Goal: Obtain resource: Download file/media

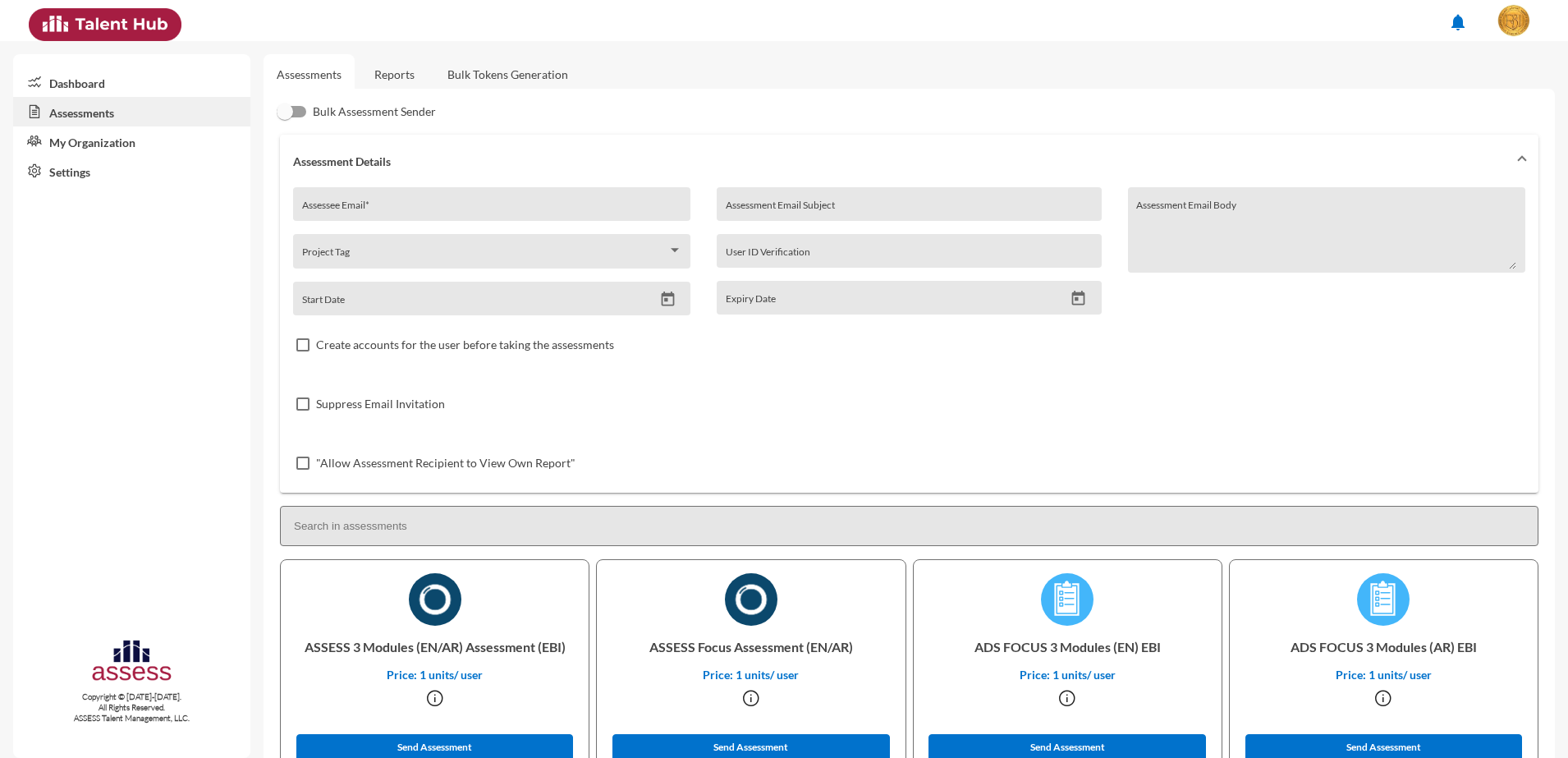
click at [411, 59] on link "Reports" at bounding box center [395, 74] width 66 height 40
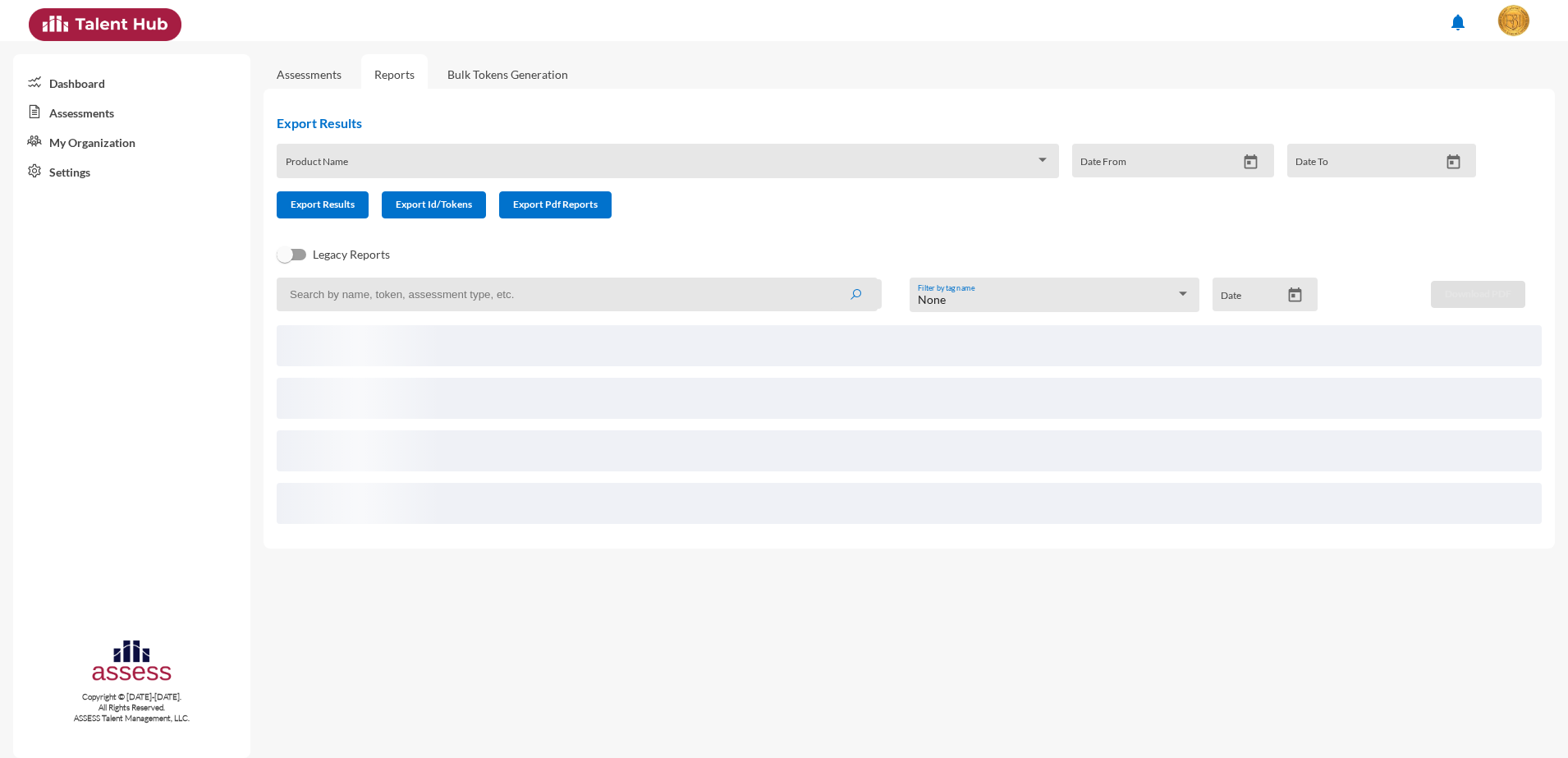
click at [481, 158] on div "Product Name" at bounding box center [669, 166] width 765 height 25
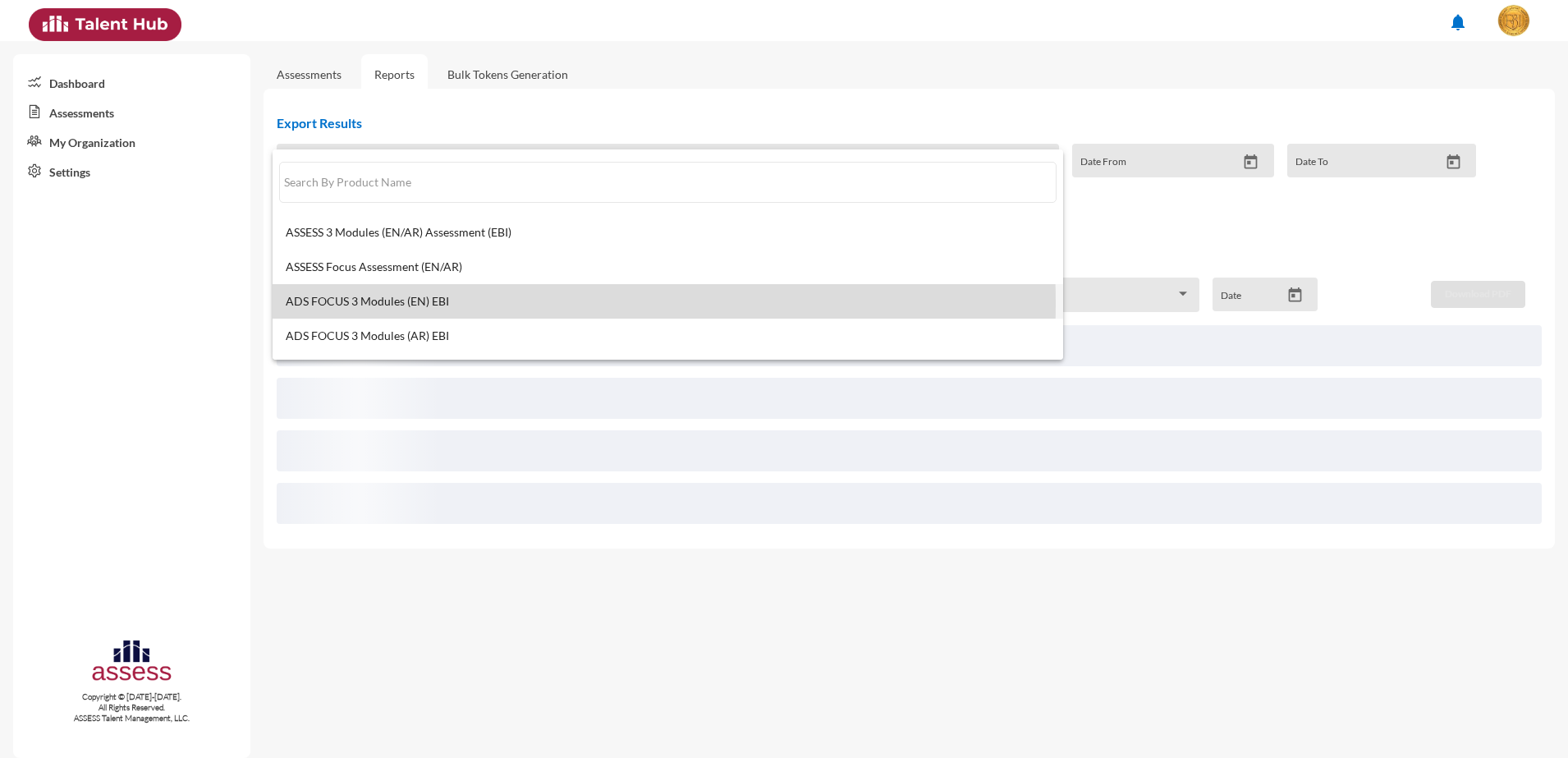
click at [460, 303] on span "ADS FOCUS 3 Modules (EN) EBI" at bounding box center [669, 300] width 765 height 13
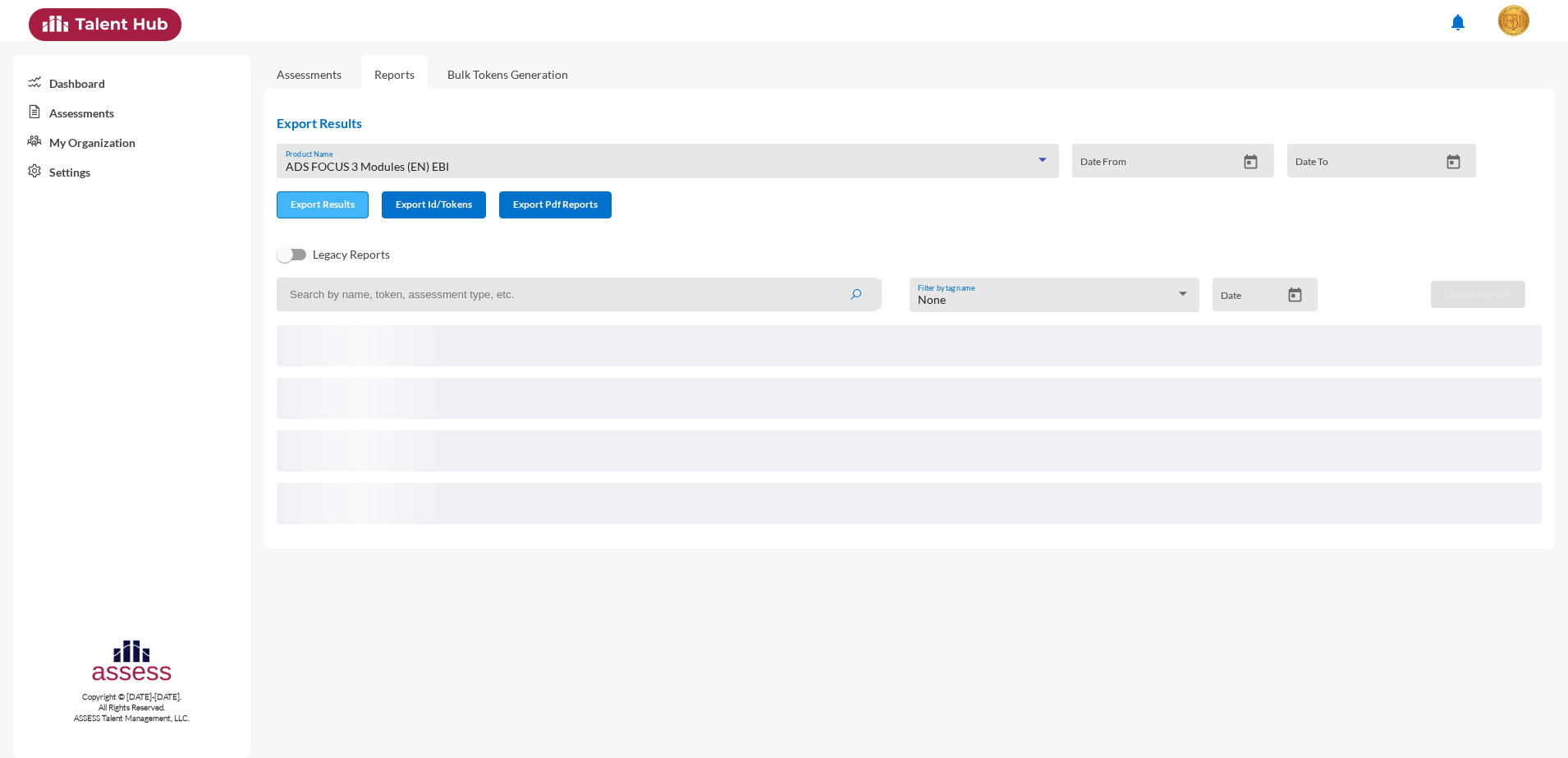
drag, startPoint x: 344, startPoint y: 205, endPoint x: 391, endPoint y: 239, distance: 58.0
click at [343, 205] on span "Export Results" at bounding box center [322, 204] width 64 height 13
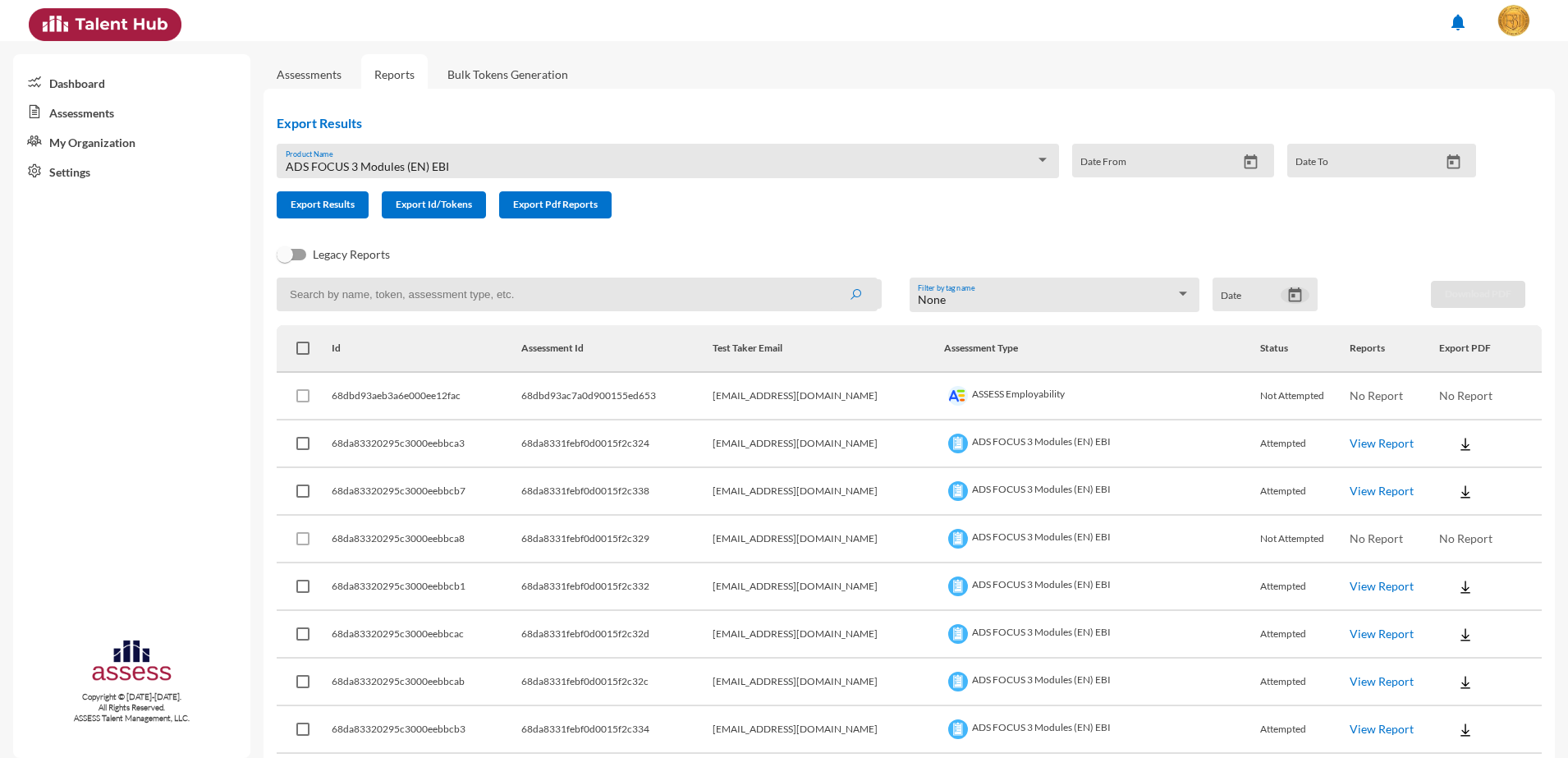
click at [1296, 293] on icon "Open calendar" at bounding box center [1295, 295] width 17 height 17
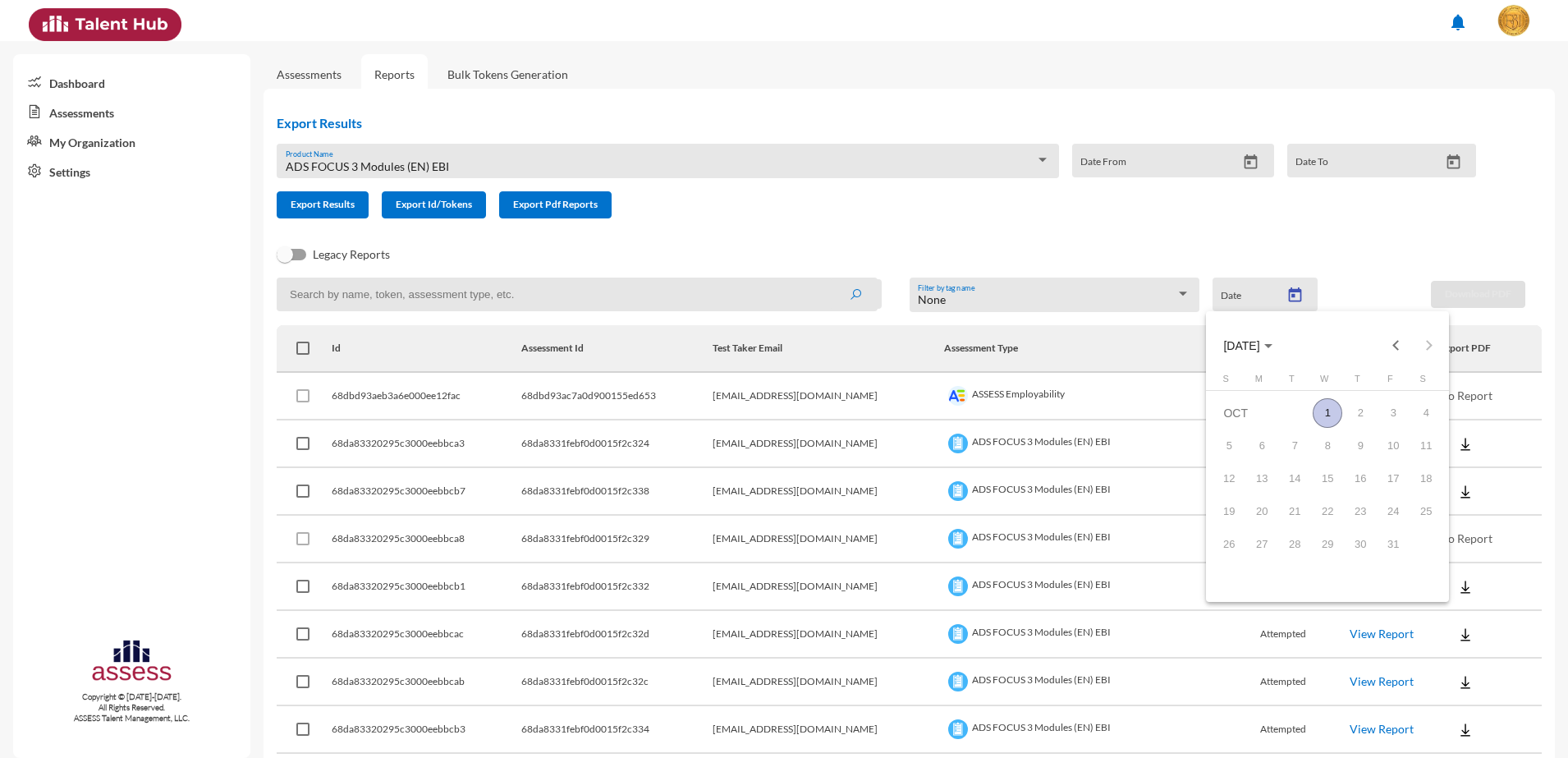
click at [1252, 343] on span "[DATE]" at bounding box center [1240, 345] width 36 height 13
click at [1413, 549] on div "2025" at bounding box center [1414, 560] width 52 height 30
click at [1218, 496] on div "SEP" at bounding box center [1241, 495] width 52 height 30
click at [1285, 578] on div "30" at bounding box center [1294, 577] width 30 height 30
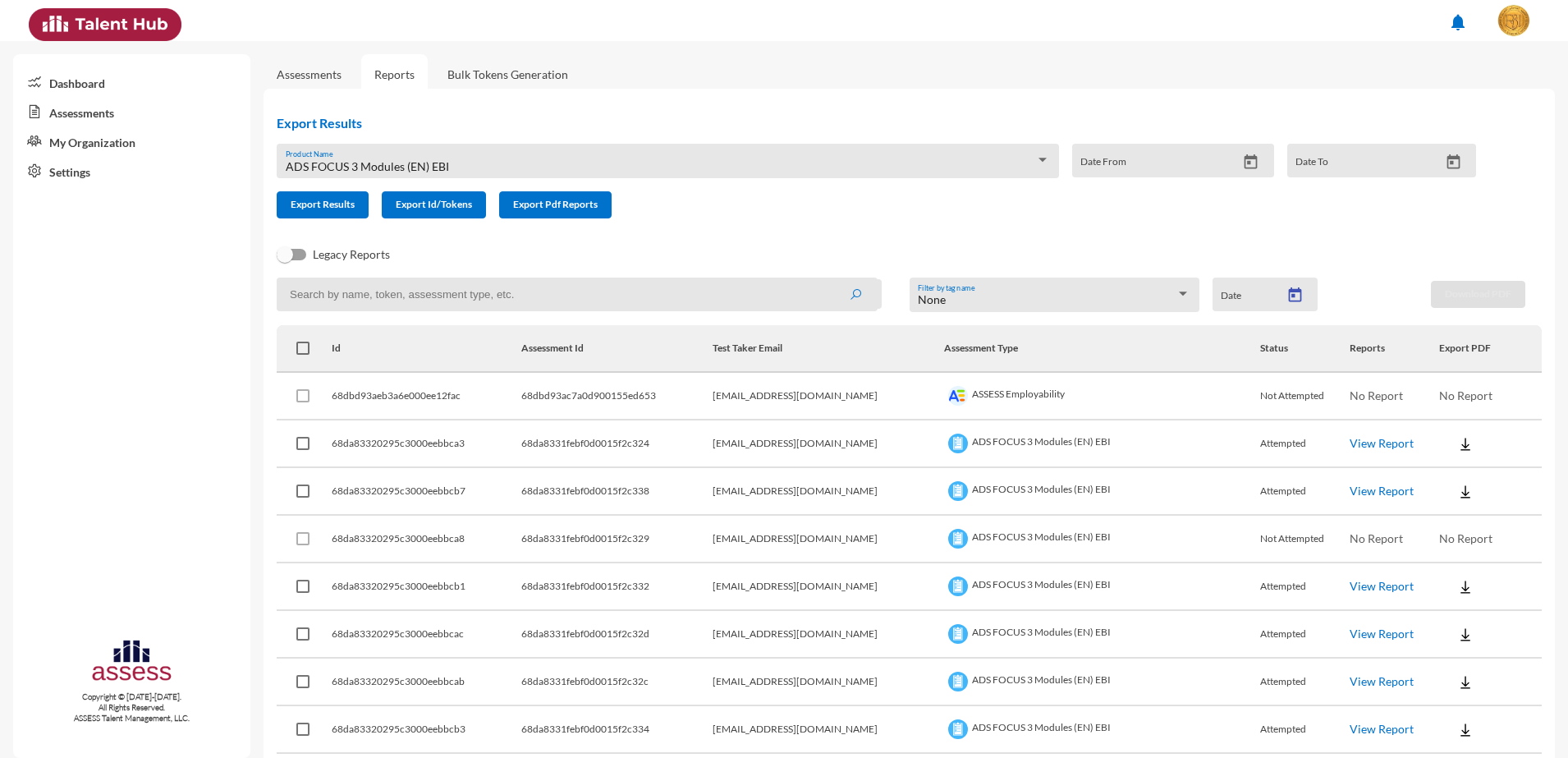
type input "[DATE]"
click at [1439, 441] on button at bounding box center [1465, 443] width 53 height 30
click at [1435, 473] on button "EN" at bounding box center [1466, 474] width 92 height 31
click at [1457, 489] on img at bounding box center [1464, 491] width 16 height 16
click at [1447, 514] on button "EN" at bounding box center [1466, 521] width 92 height 31
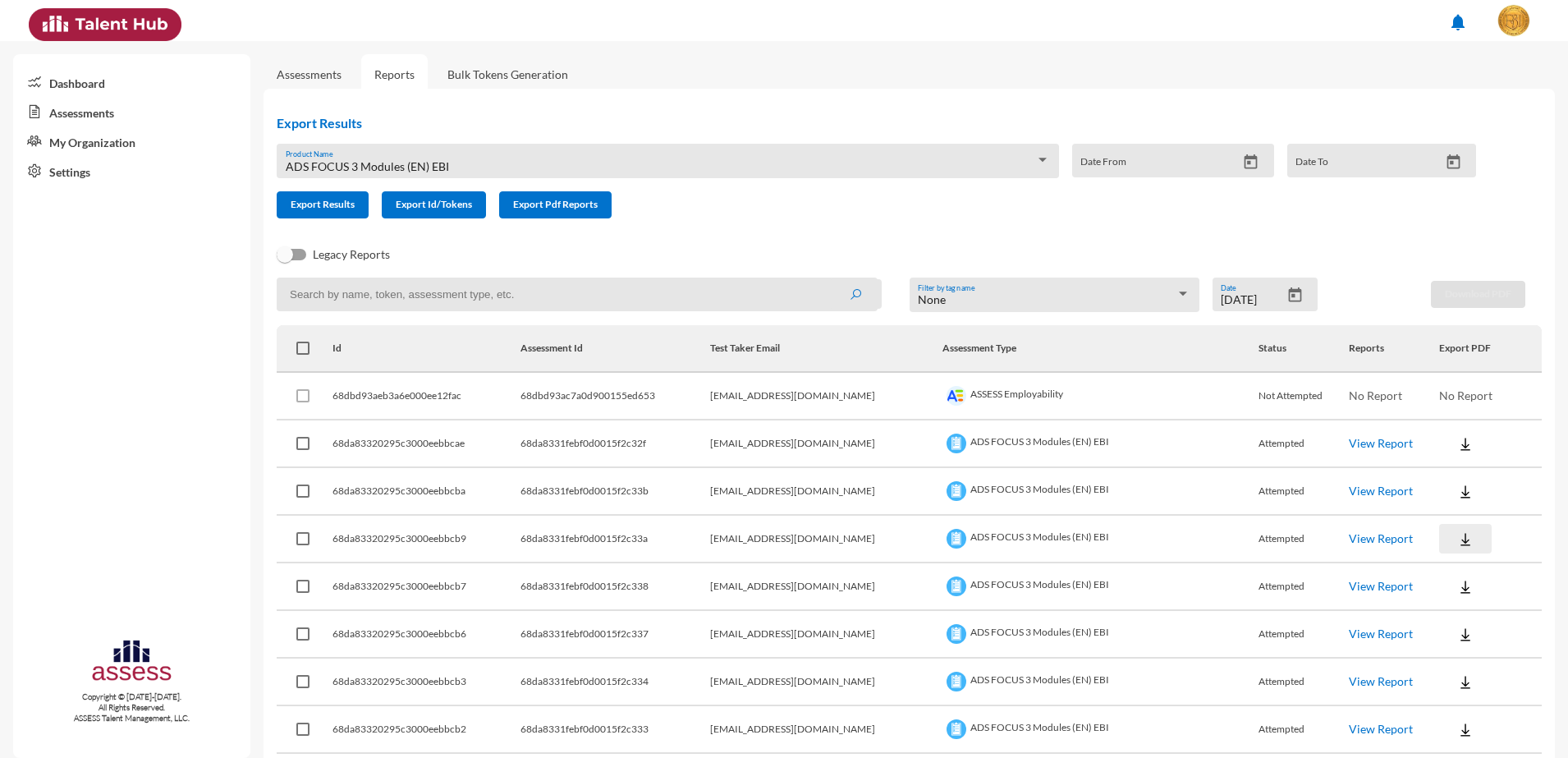
click at [1448, 525] on button at bounding box center [1465, 538] width 53 height 30
click at [1448, 557] on button "EN" at bounding box center [1466, 569] width 92 height 31
click at [1445, 576] on button at bounding box center [1465, 586] width 53 height 30
drag, startPoint x: 1445, startPoint y: 608, endPoint x: 1451, endPoint y: 616, distance: 10.0
click at [1445, 609] on button "EN" at bounding box center [1466, 616] width 92 height 31
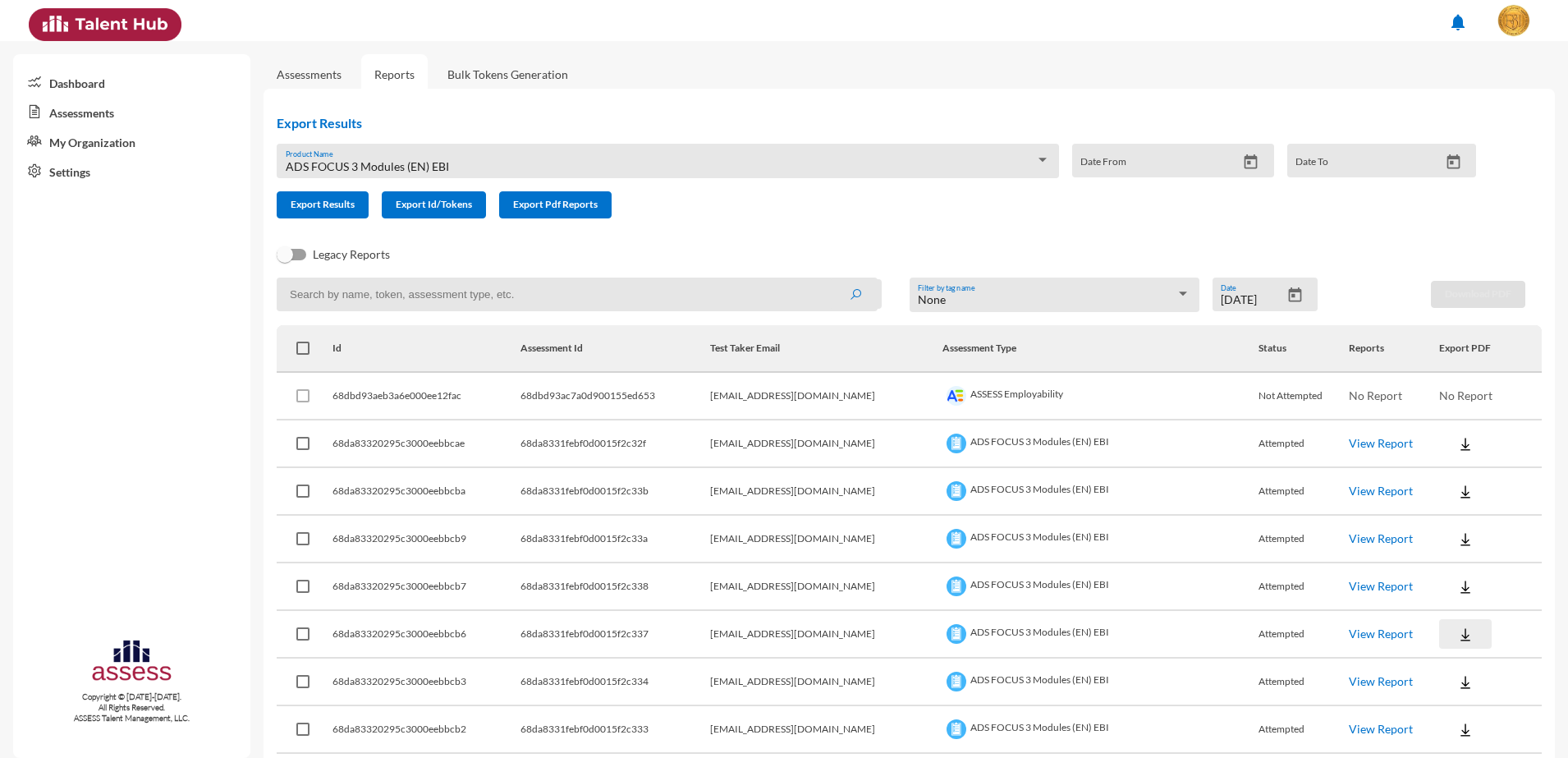
click at [1457, 626] on img at bounding box center [1464, 634] width 16 height 16
click at [1450, 649] on button "EN" at bounding box center [1466, 664] width 92 height 31
click at [1457, 682] on img at bounding box center [1464, 682] width 16 height 16
click at [1448, 624] on button "EN" at bounding box center [1466, 620] width 92 height 31
click at [1457, 728] on img at bounding box center [1464, 729] width 16 height 16
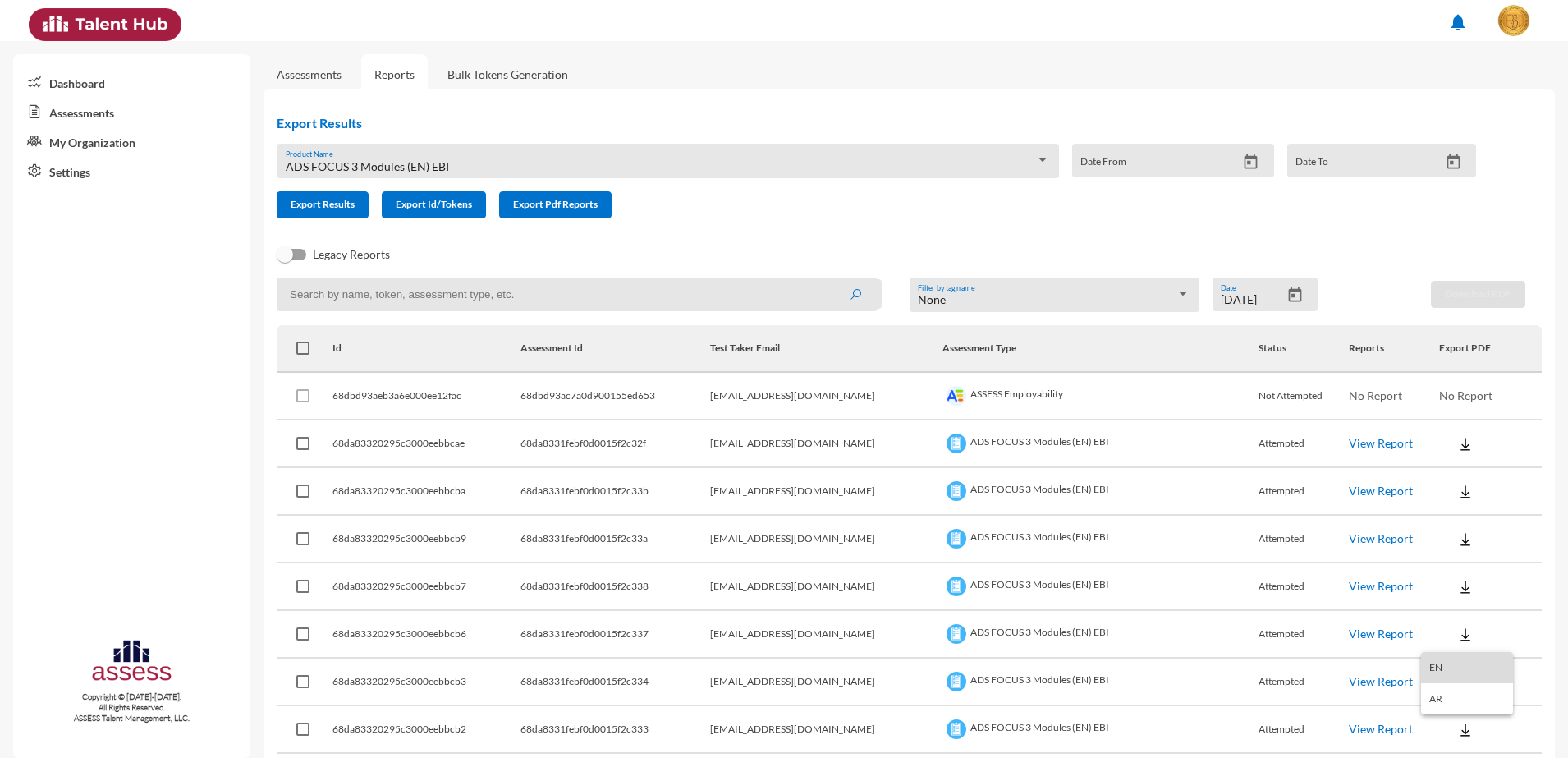
click at [1426, 665] on button "EN" at bounding box center [1466, 667] width 92 height 31
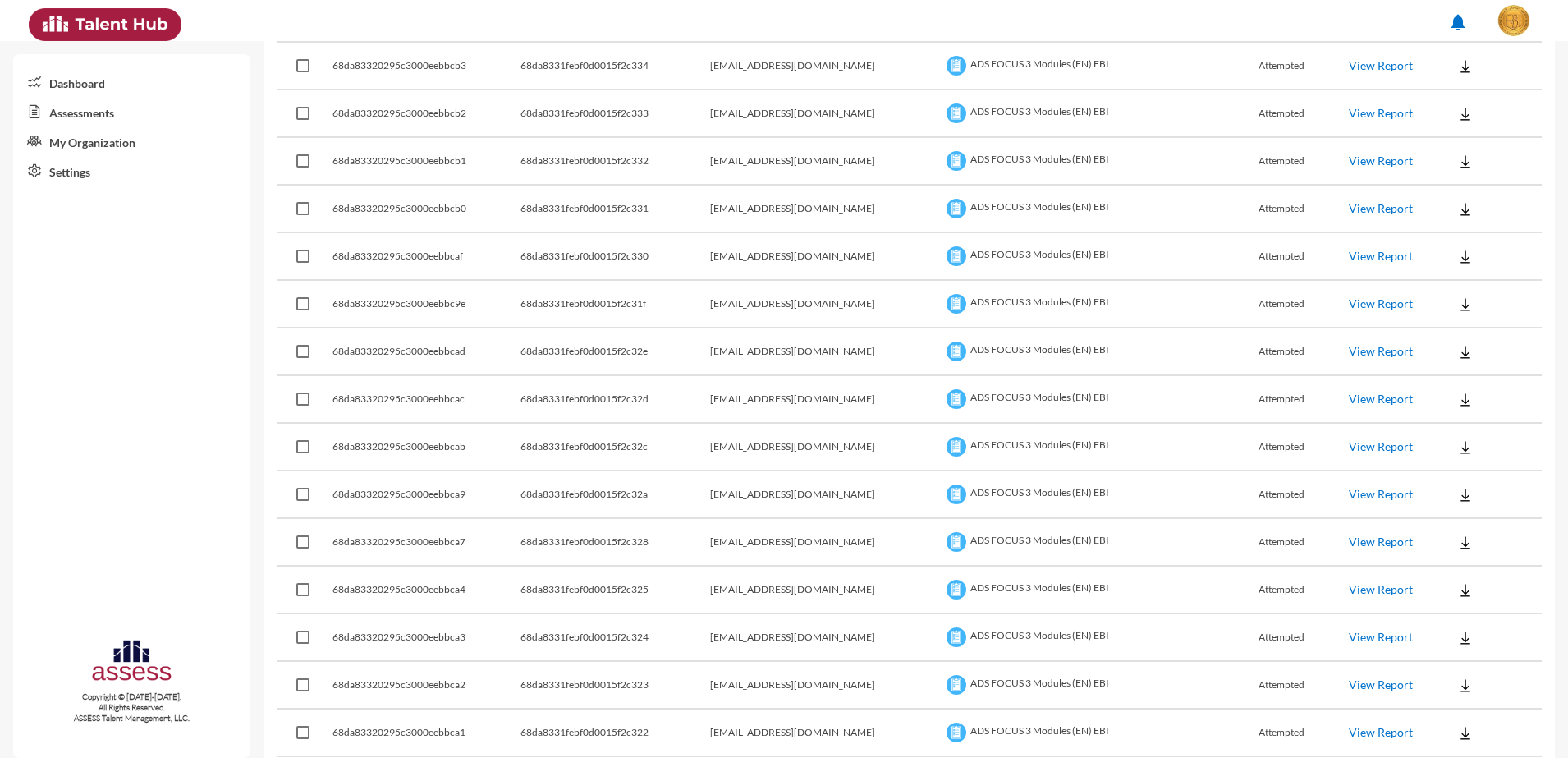
scroll to position [718, 0]
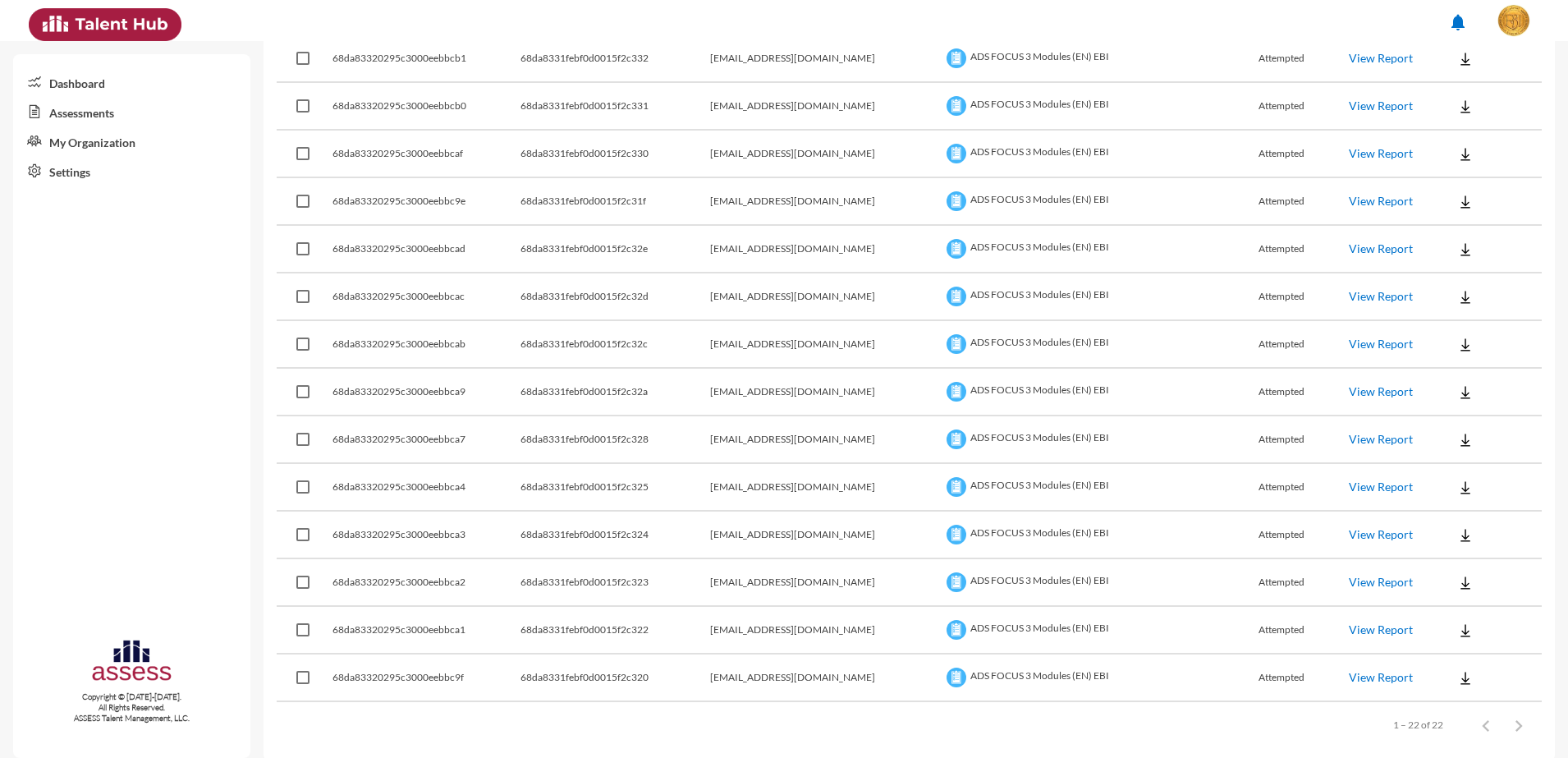
click at [1447, 66] on button at bounding box center [1465, 58] width 53 height 30
click at [1443, 96] on button "EN" at bounding box center [1466, 88] width 92 height 31
click at [1448, 116] on button at bounding box center [1465, 105] width 53 height 30
click at [1450, 142] on button "EN" at bounding box center [1466, 136] width 92 height 31
click at [1457, 160] on img at bounding box center [1464, 154] width 16 height 16
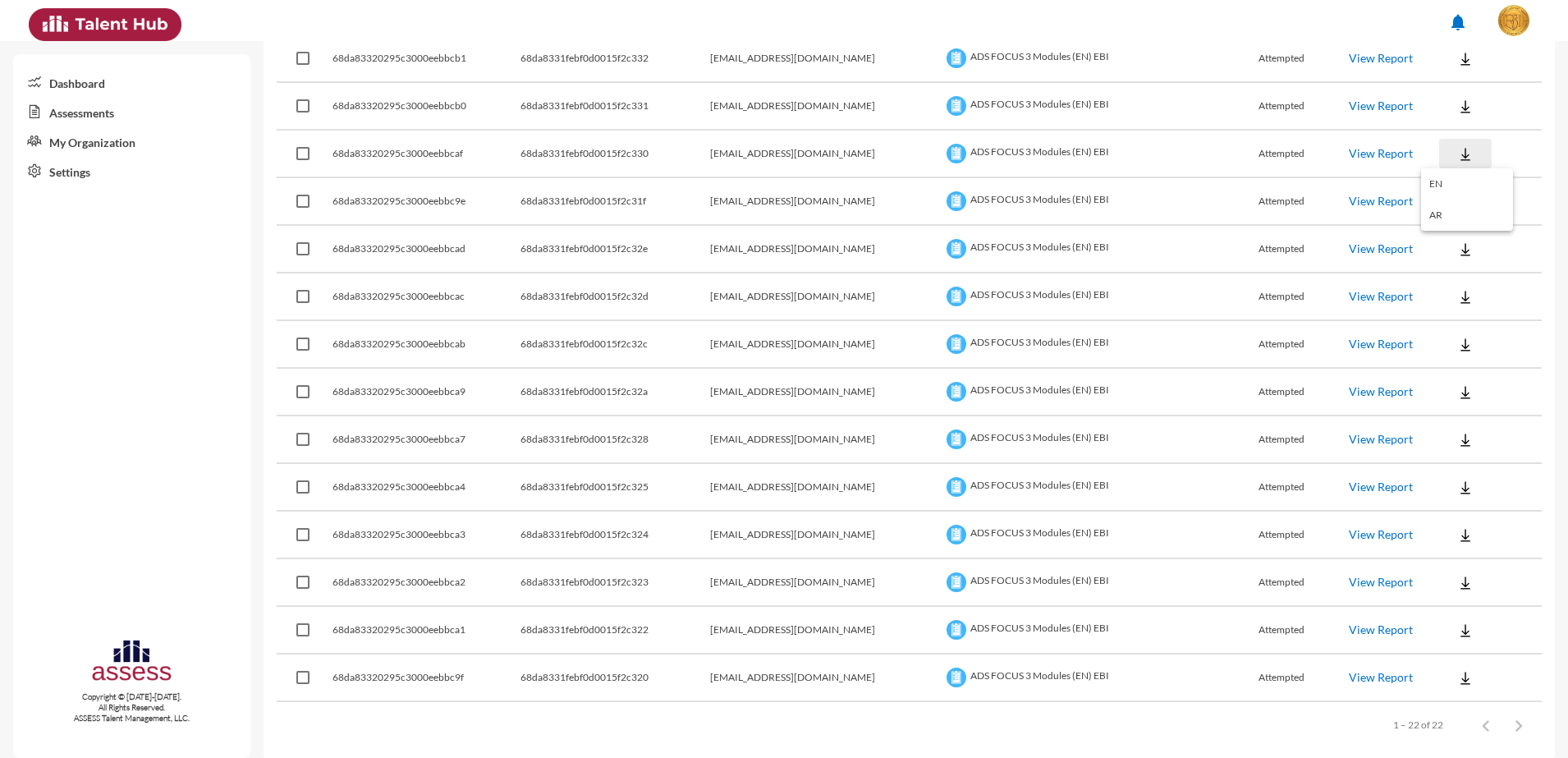
click at [1453, 180] on button "EN" at bounding box center [1466, 183] width 92 height 31
click at [1450, 222] on td at bounding box center [1490, 202] width 103 height 48
click at [1439, 216] on td at bounding box center [1490, 202] width 103 height 48
click at [1439, 213] on button at bounding box center [1465, 201] width 53 height 30
click at [1442, 221] on button "EN" at bounding box center [1466, 231] width 92 height 31
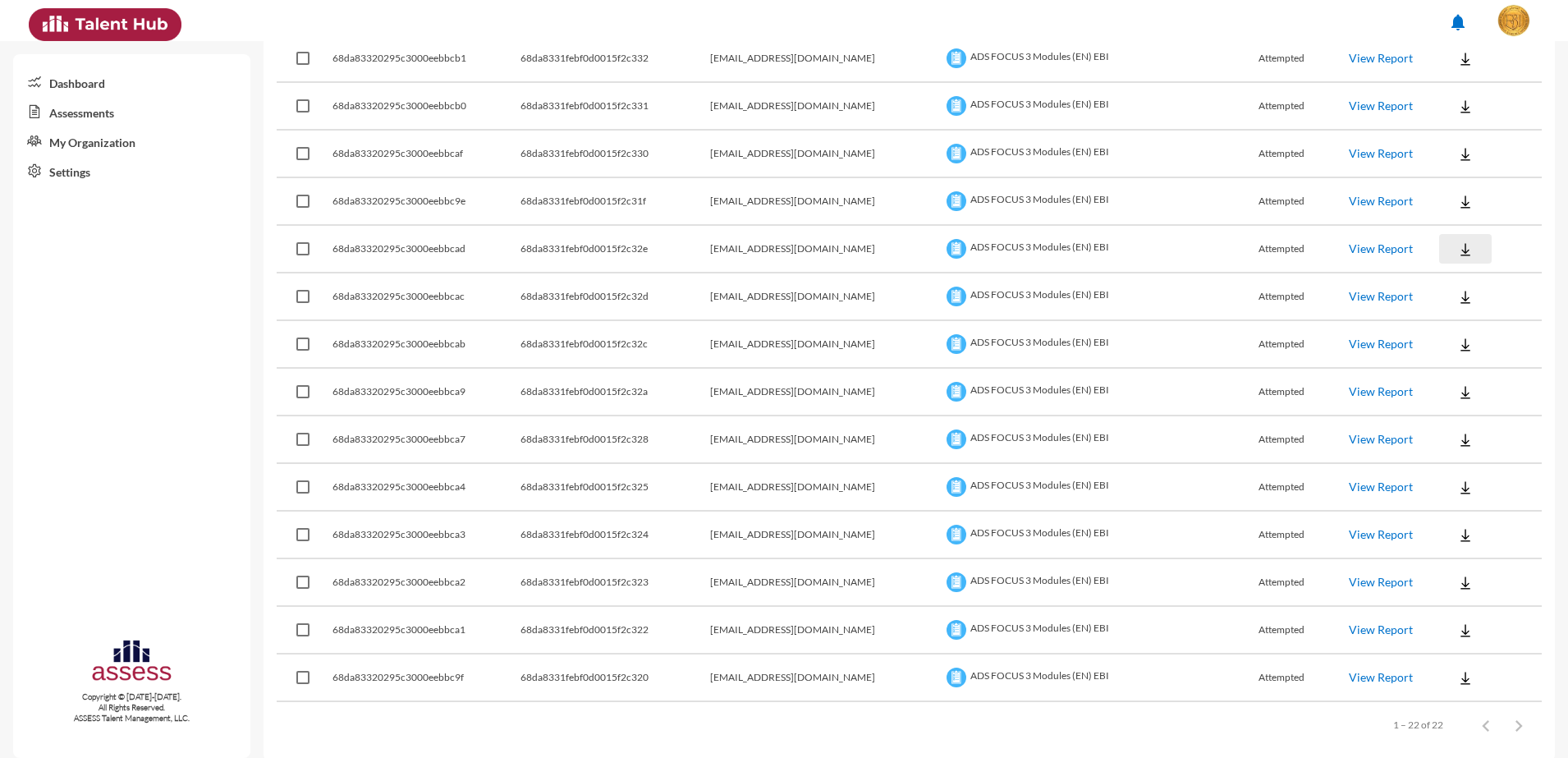
click at [1439, 250] on button at bounding box center [1465, 249] width 53 height 30
click at [1442, 266] on button "EN" at bounding box center [1466, 278] width 92 height 31
click at [1455, 289] on button at bounding box center [1465, 296] width 53 height 30
click at [1442, 326] on button "EN" at bounding box center [1466, 327] width 92 height 31
click at [1457, 351] on button at bounding box center [1465, 344] width 53 height 30
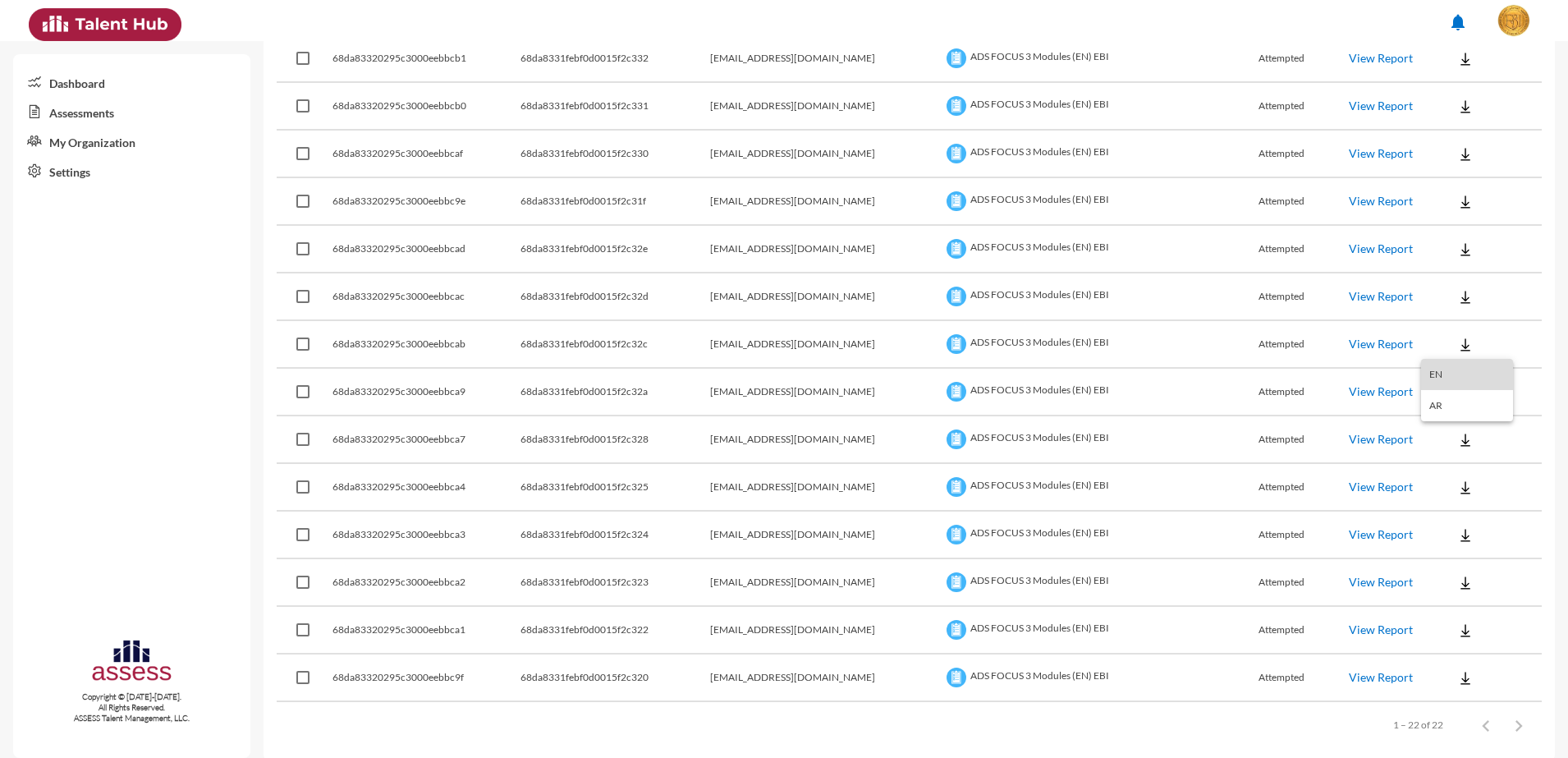
click at [1453, 373] on button "EN" at bounding box center [1466, 374] width 92 height 31
click at [1459, 407] on td at bounding box center [1490, 392] width 103 height 48
click at [1457, 397] on img at bounding box center [1464, 392] width 16 height 16
drag, startPoint x: 1461, startPoint y: 413, endPoint x: 1456, endPoint y: 424, distance: 12.1
click at [1459, 413] on button "EN" at bounding box center [1466, 422] width 92 height 31
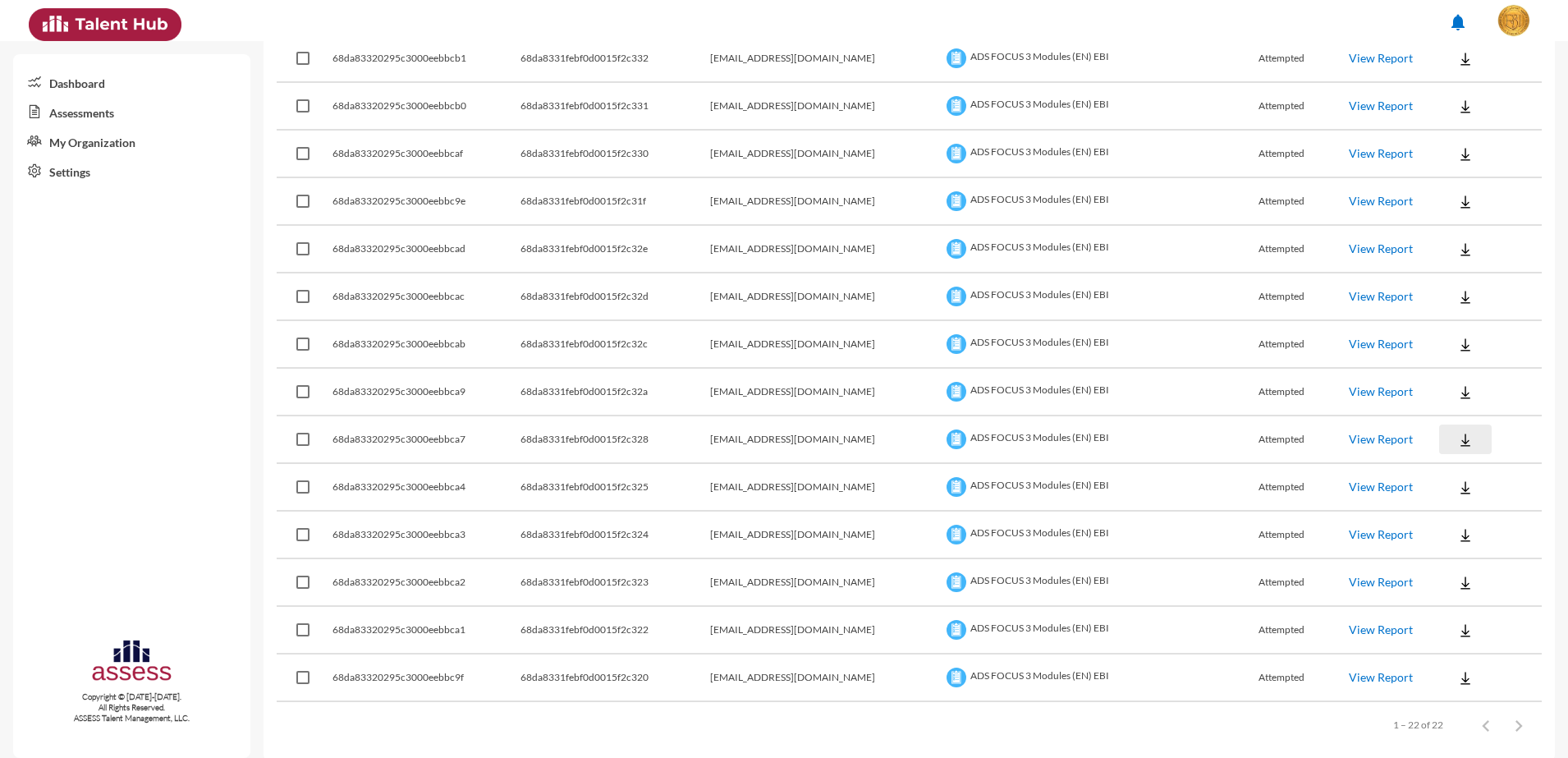
click at [1457, 436] on img at bounding box center [1464, 440] width 16 height 16
click at [1454, 458] on button "EN" at bounding box center [1466, 469] width 92 height 31
click at [1457, 480] on img at bounding box center [1464, 487] width 16 height 16
click at [1453, 504] on button "EN" at bounding box center [1466, 517] width 92 height 31
click at [1457, 530] on img at bounding box center [1464, 535] width 16 height 16
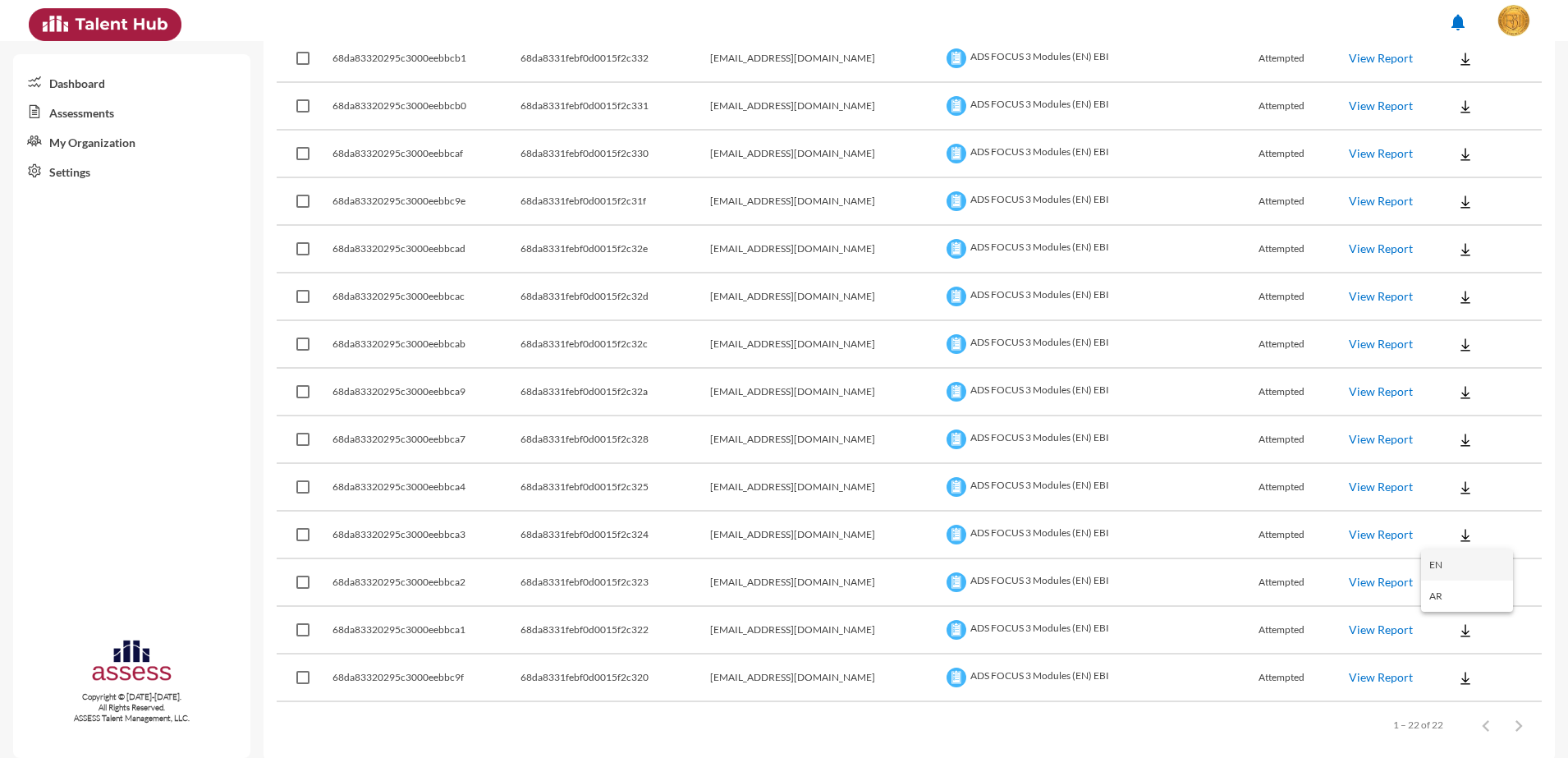
click at [1452, 556] on button "EN" at bounding box center [1466, 564] width 92 height 31
click at [1454, 573] on button at bounding box center [1465, 581] width 53 height 30
click at [1442, 609] on button "EN" at bounding box center [1466, 612] width 92 height 31
click at [1457, 622] on img at bounding box center [1464, 630] width 16 height 16
click at [1452, 645] on button "EN" at bounding box center [1466, 660] width 92 height 31
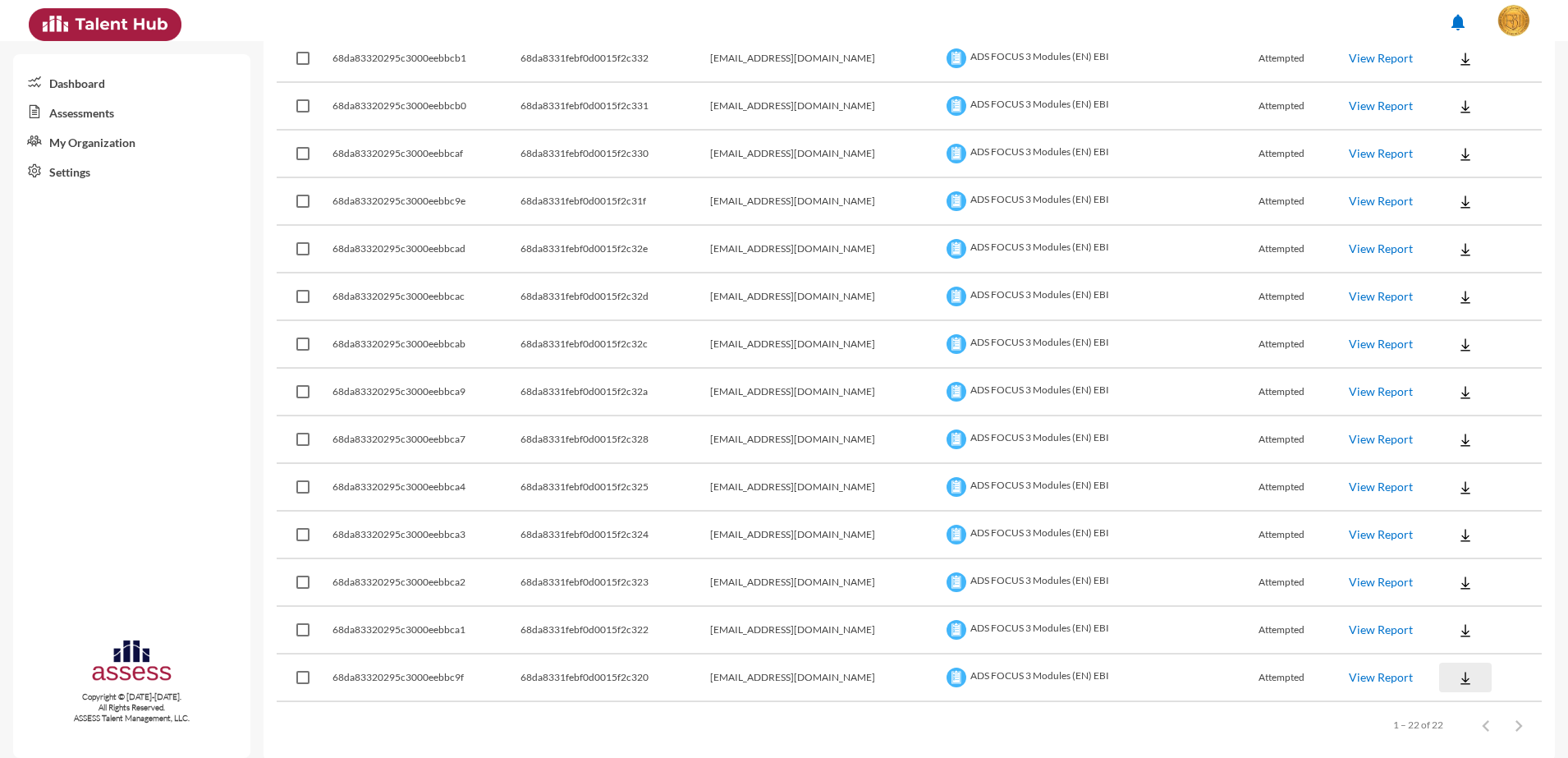
click at [1457, 673] on img at bounding box center [1464, 677] width 16 height 16
drag, startPoint x: 1428, startPoint y: 718, endPoint x: 1438, endPoint y: 716, distance: 10.2
click at [1429, 718] on button "EN" at bounding box center [1466, 707] width 92 height 31
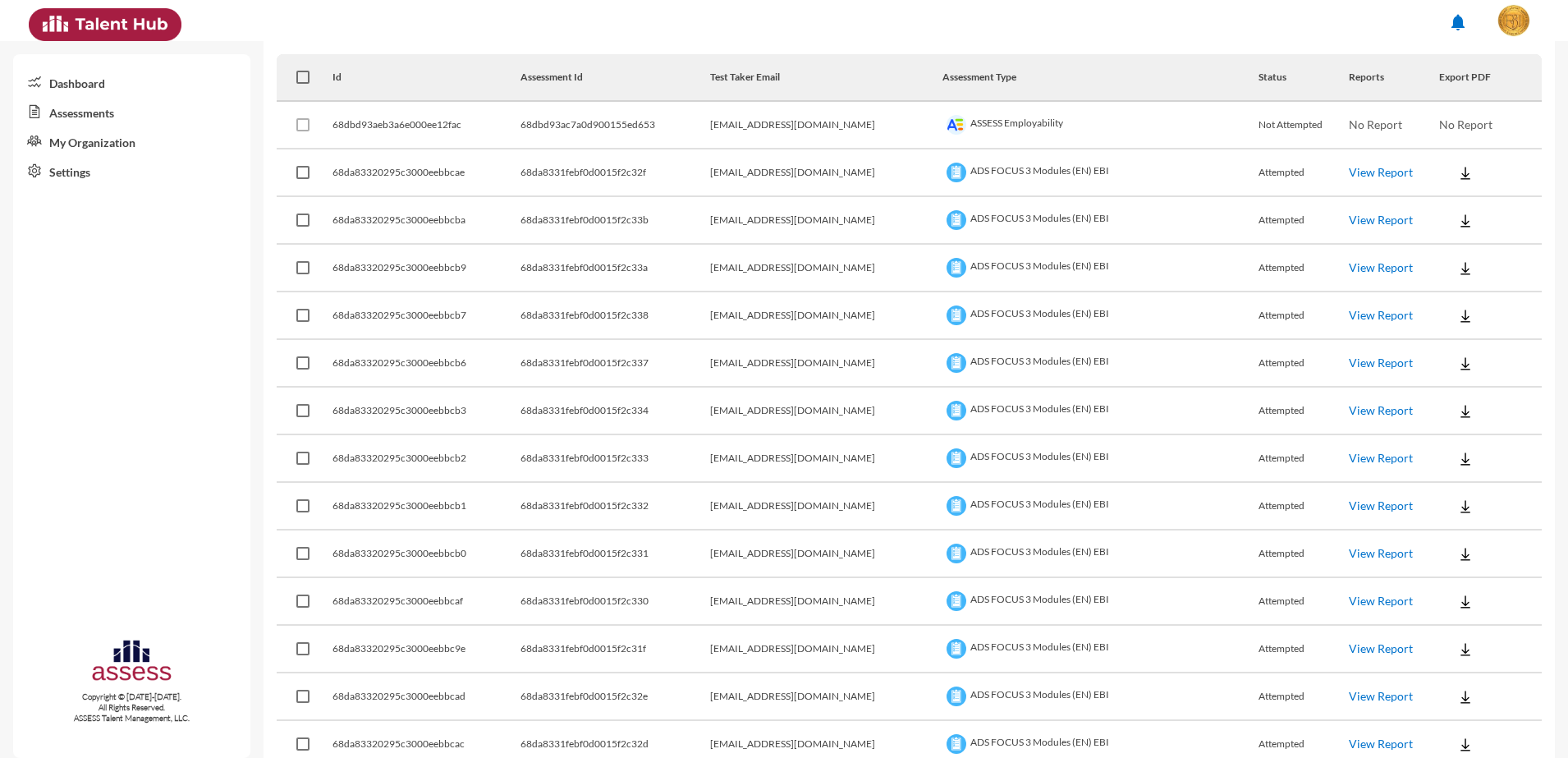
scroll to position [0, 0]
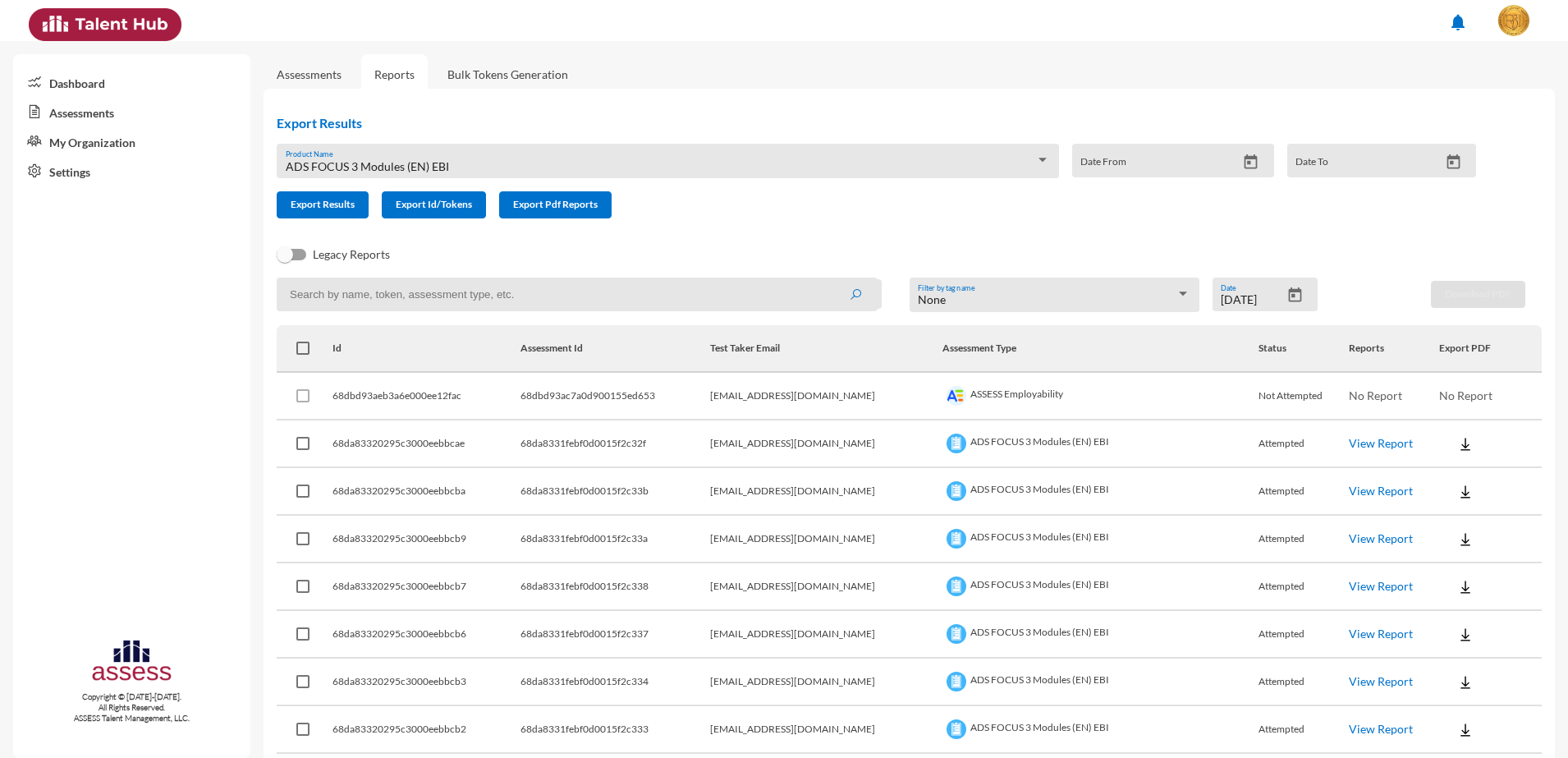
click at [1458, 446] on button at bounding box center [1465, 443] width 53 height 30
click at [1427, 481] on button "EN" at bounding box center [1466, 474] width 92 height 31
click at [1457, 486] on img at bounding box center [1464, 491] width 16 height 16
click at [1437, 514] on button "EN" at bounding box center [1466, 521] width 92 height 31
click at [1457, 538] on img at bounding box center [1464, 539] width 16 height 16
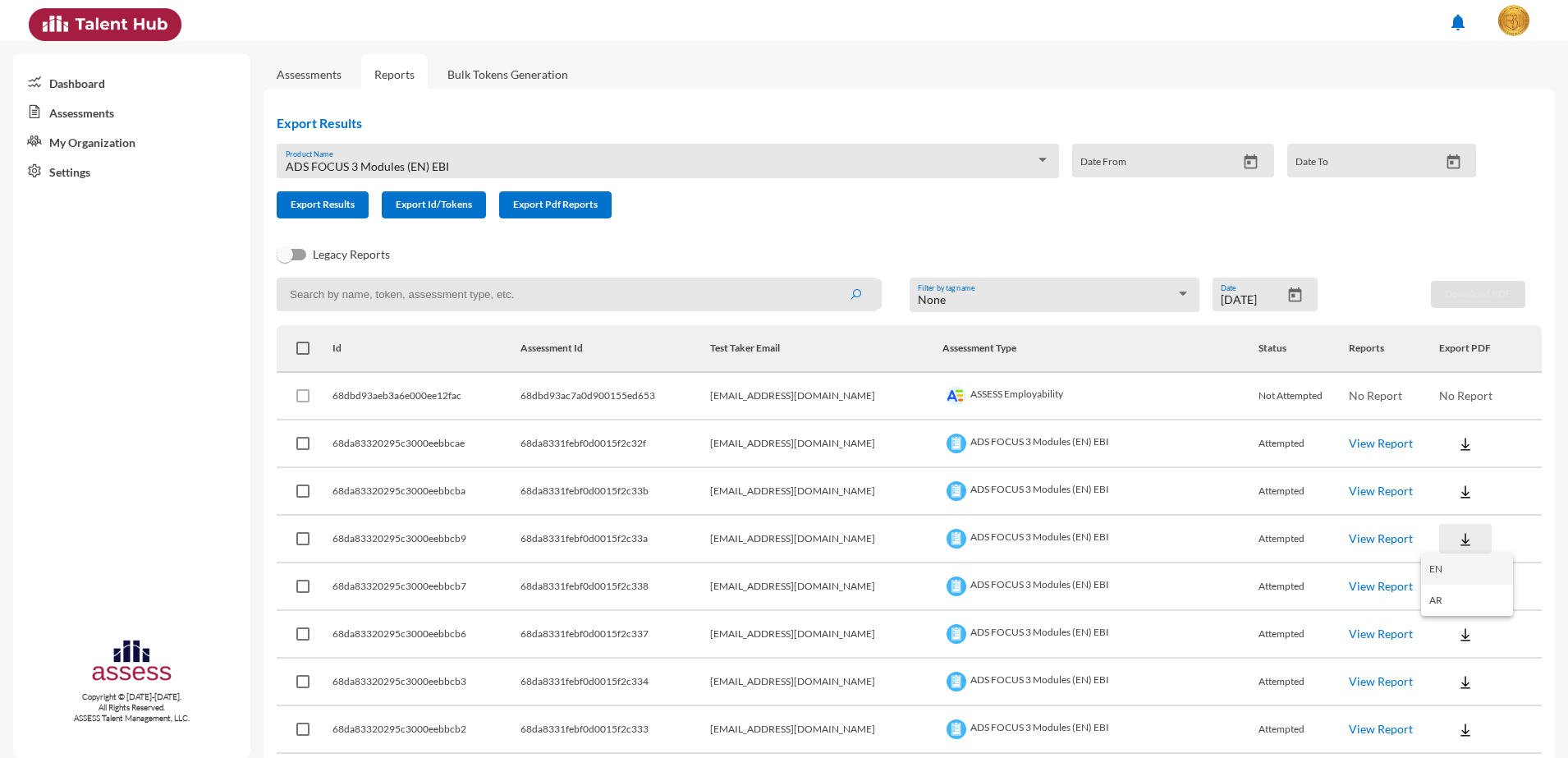
click at [1441, 561] on button "EN" at bounding box center [1466, 569] width 92 height 31
click at [1457, 581] on img at bounding box center [1464, 587] width 16 height 16
click at [1443, 615] on button "EN" at bounding box center [1466, 616] width 92 height 31
click at [1457, 628] on img at bounding box center [1464, 634] width 16 height 16
click at [1431, 663] on button "EN" at bounding box center [1466, 664] width 92 height 31
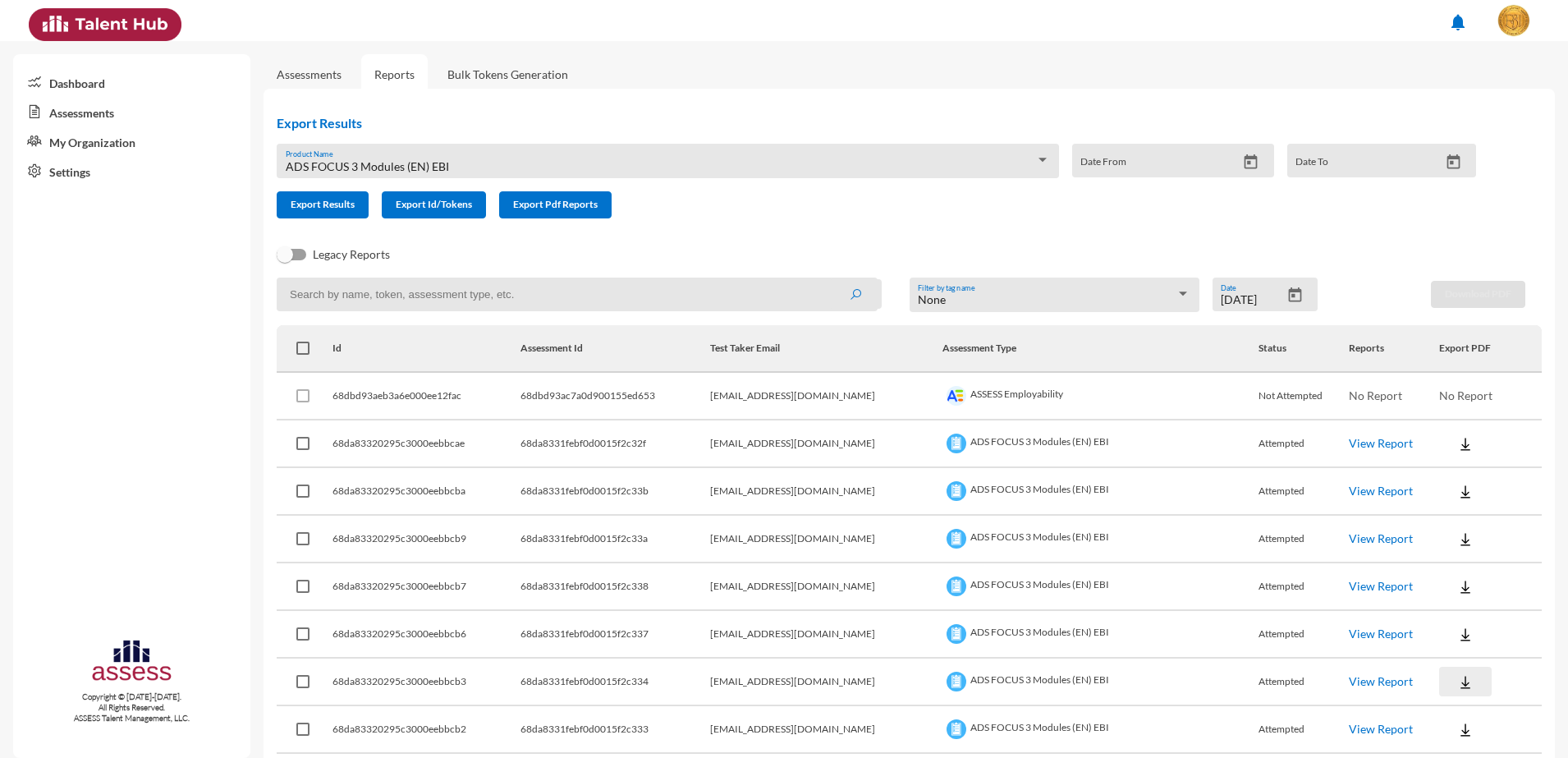
click at [1442, 690] on button at bounding box center [1465, 681] width 53 height 30
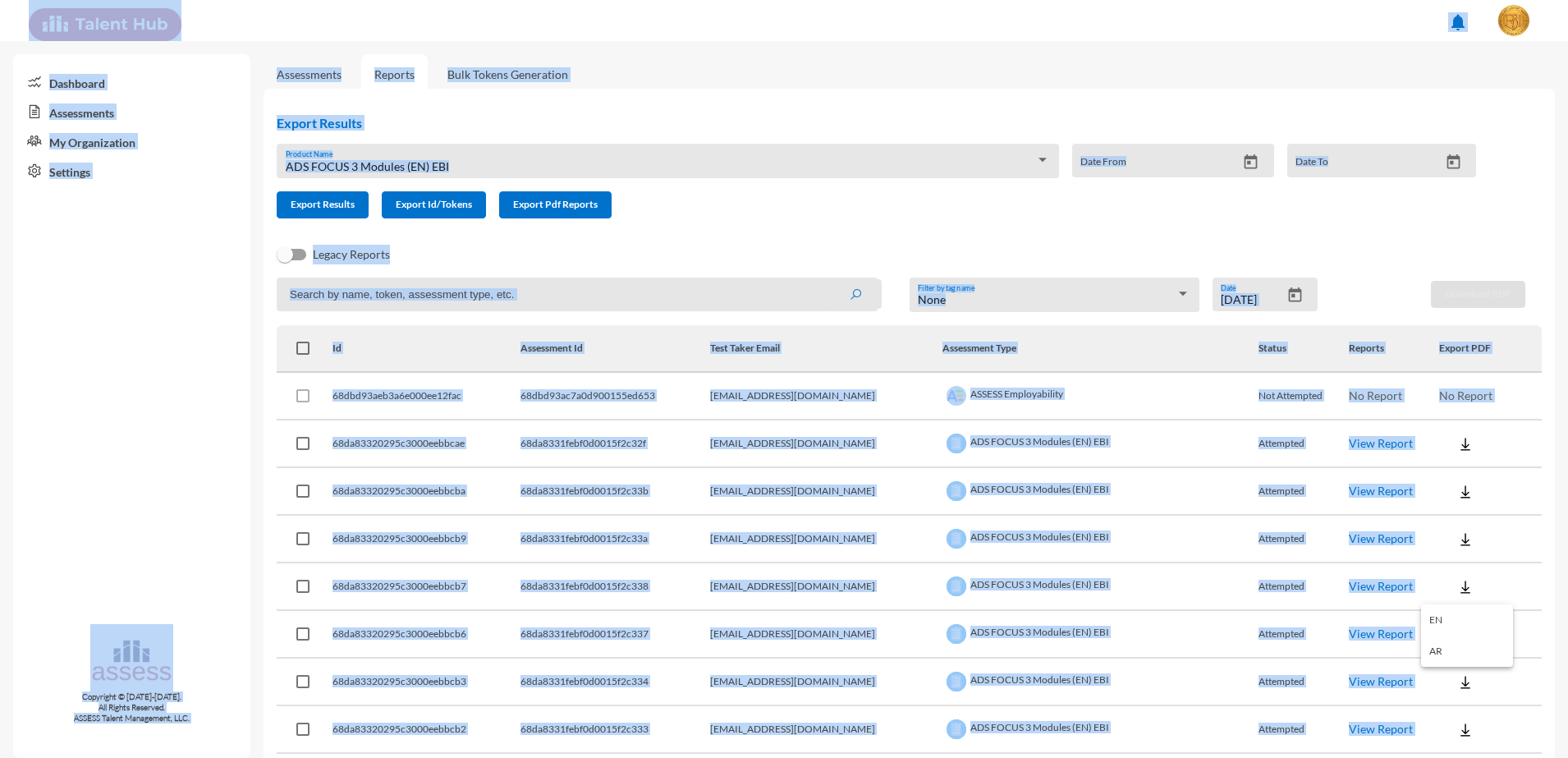
drag, startPoint x: 1442, startPoint y: 690, endPoint x: 1571, endPoint y: 718, distance: 132.0
click at [1567, 41] on html "notifications Dashboard Assessments My Organization Settings Copyright © [DATE]…" at bounding box center [784, 20] width 1568 height 41
drag, startPoint x: 1571, startPoint y: 718, endPoint x: 1450, endPoint y: 685, distance: 125.4
click at [1450, 685] on div at bounding box center [784, 379] width 1568 height 758
click at [1457, 685] on img at bounding box center [1464, 682] width 16 height 16
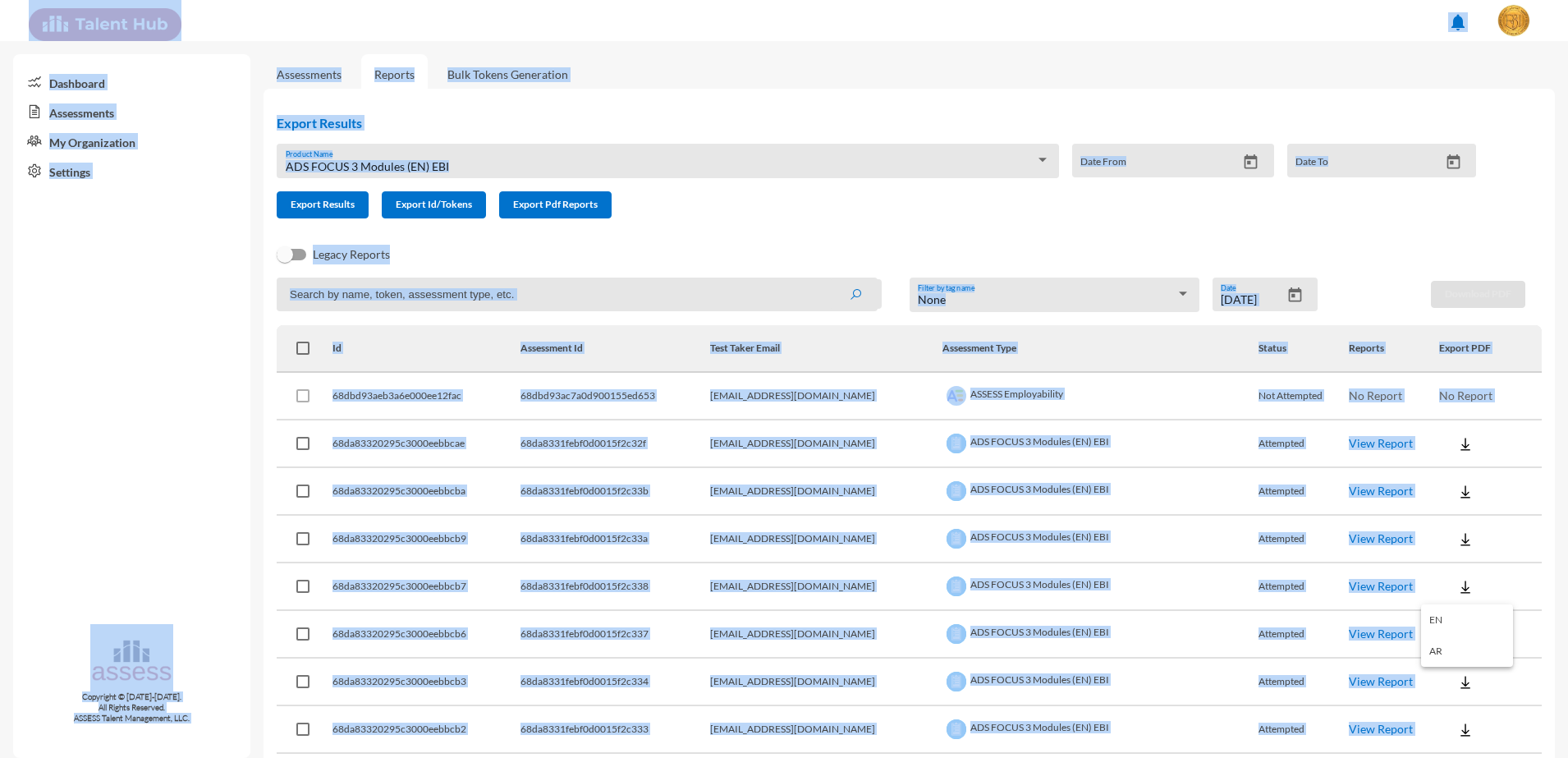
drag, startPoint x: 1450, startPoint y: 685, endPoint x: 1442, endPoint y: 627, distance: 58.5
click at [1442, 627] on button "EN" at bounding box center [1466, 620] width 92 height 31
click at [1457, 727] on img at bounding box center [1464, 729] width 16 height 16
click at [1448, 658] on button "EN" at bounding box center [1466, 667] width 92 height 31
click at [836, 73] on div "Assessments Reports Bulk Tokens Generation" at bounding box center [909, 74] width 1291 height 14
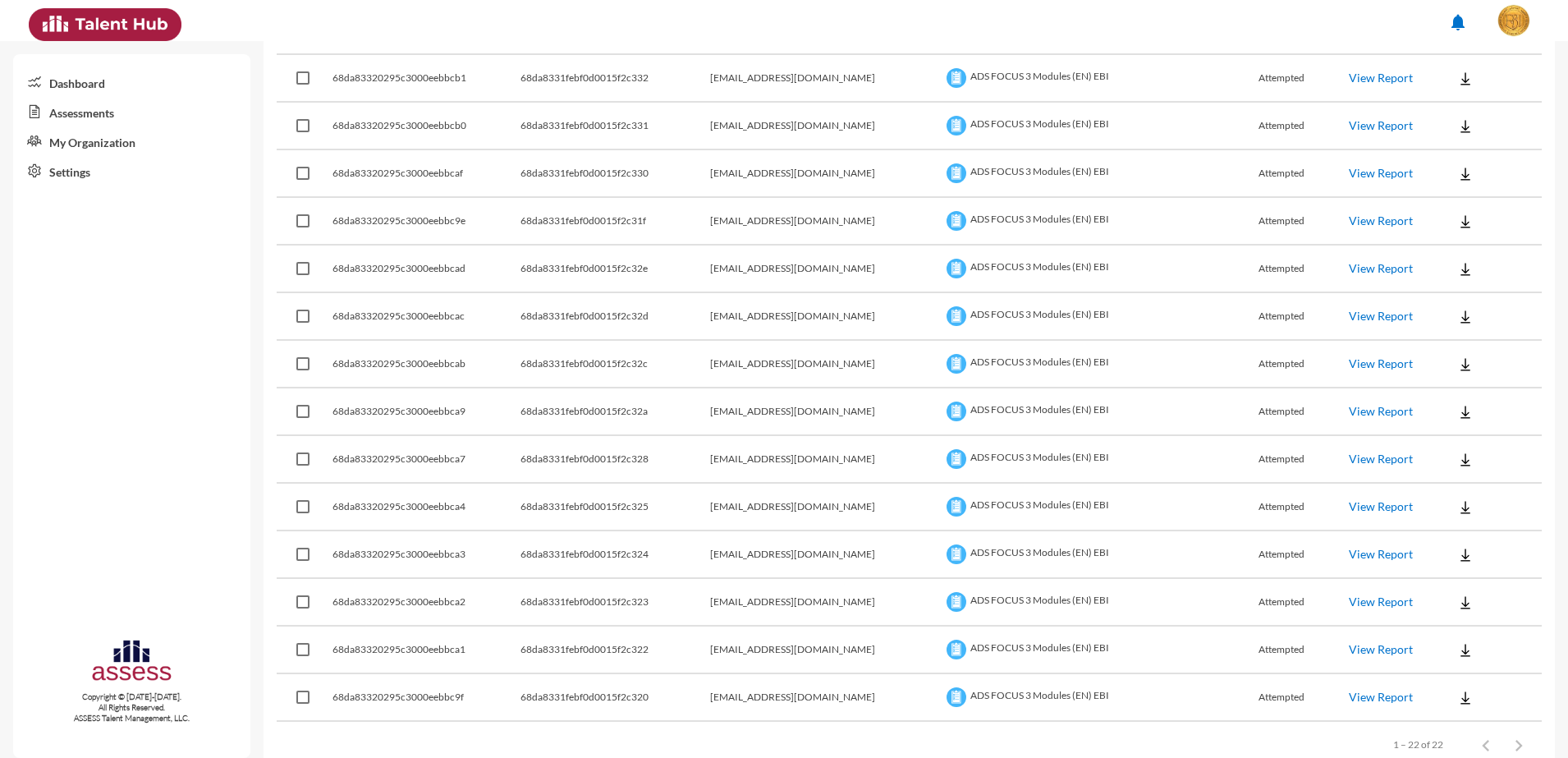
scroll to position [705, 0]
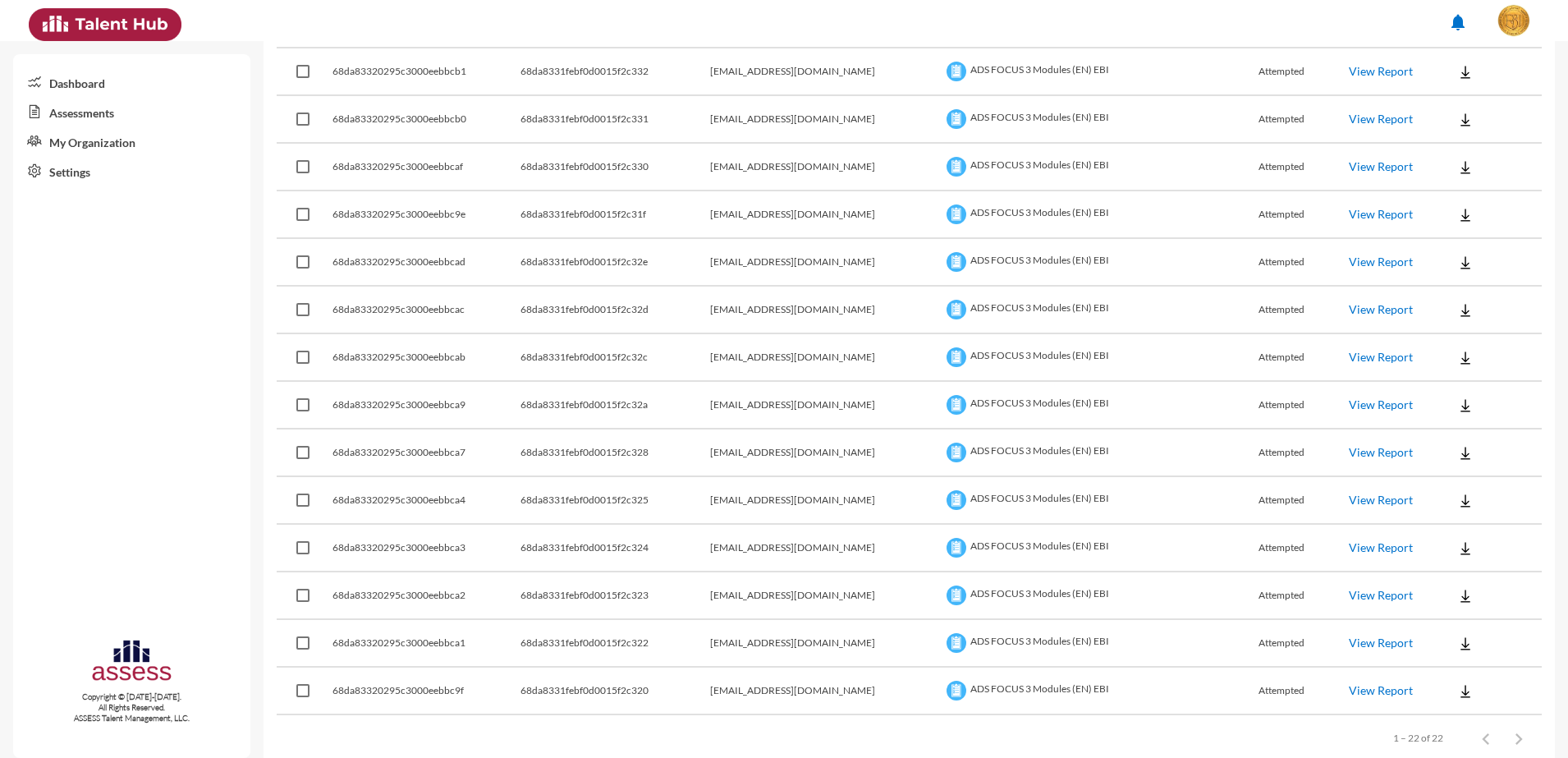
click at [1457, 76] on img at bounding box center [1464, 71] width 16 height 16
click at [1447, 109] on button "EN" at bounding box center [1466, 102] width 92 height 31
click at [1457, 126] on img at bounding box center [1464, 120] width 16 height 16
click at [1447, 147] on button "EN" at bounding box center [1466, 149] width 92 height 31
click at [1457, 170] on img at bounding box center [1464, 167] width 16 height 16
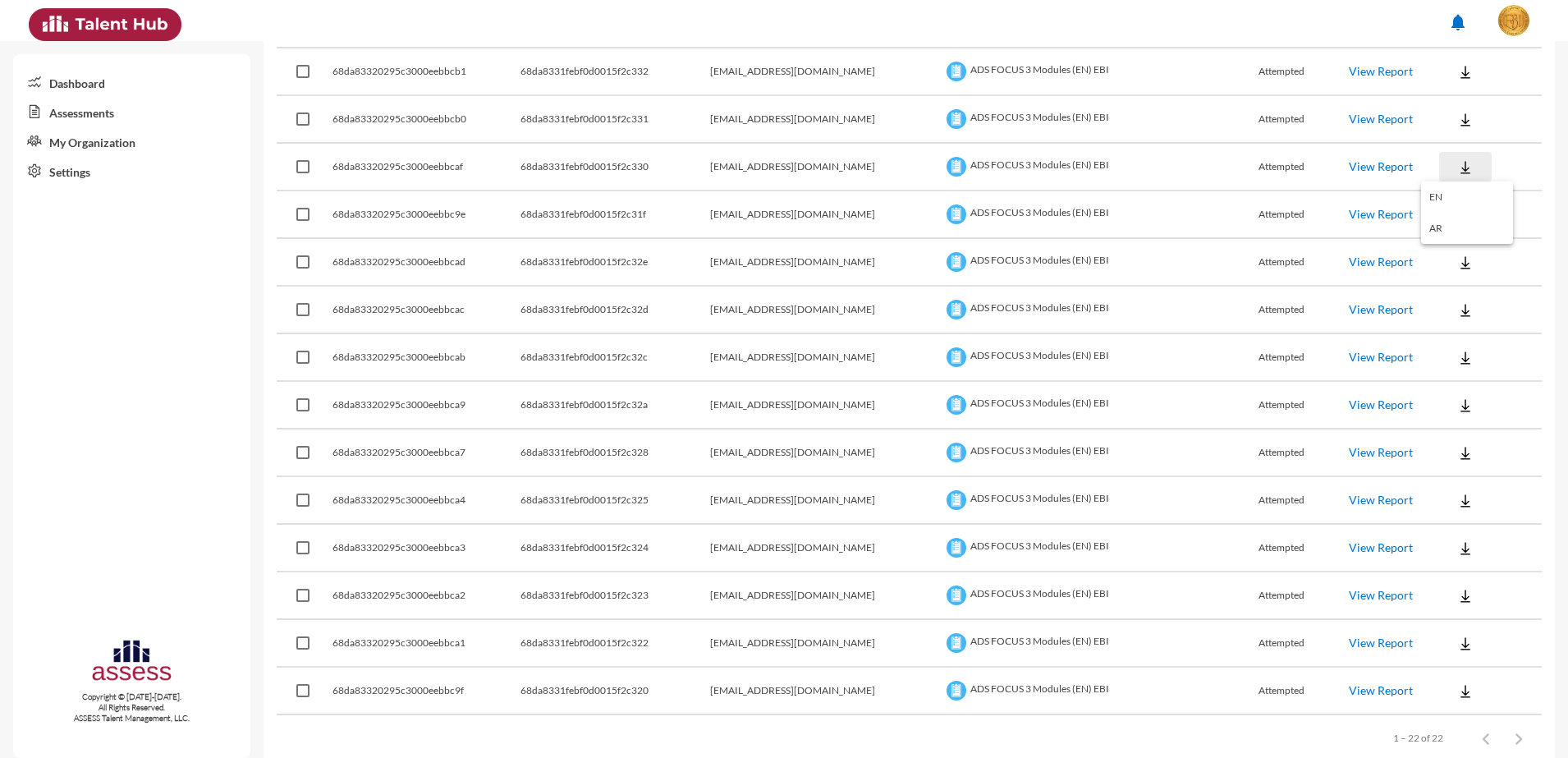
click at [1444, 186] on button "EN" at bounding box center [1466, 197] width 92 height 31
click at [1458, 213] on button at bounding box center [1465, 214] width 53 height 30
click at [1450, 239] on button "EN" at bounding box center [1466, 244] width 92 height 31
click at [1457, 255] on img at bounding box center [1464, 262] width 16 height 16
click at [1439, 286] on button "EN" at bounding box center [1466, 292] width 92 height 31
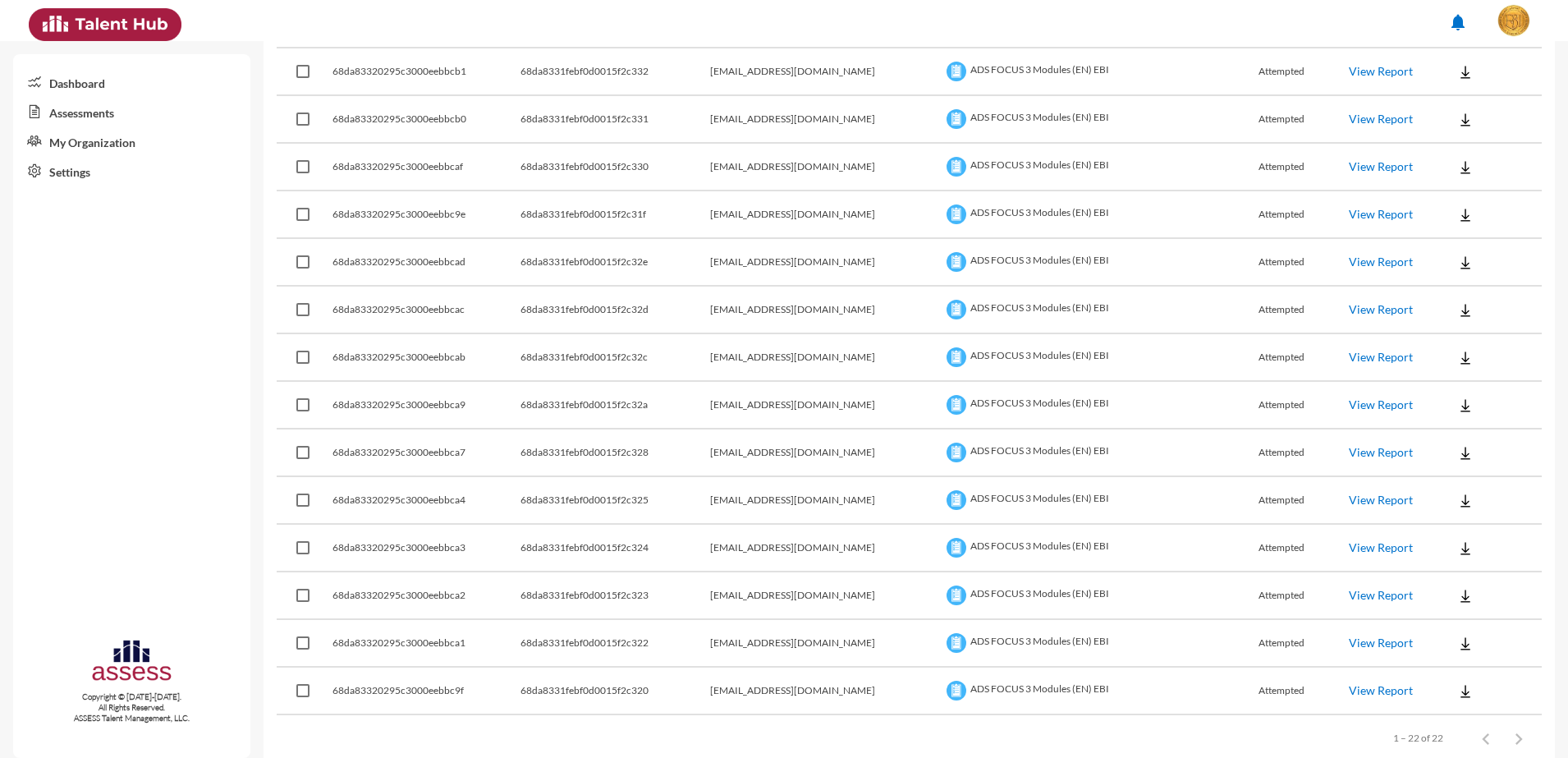
click at [1457, 303] on img at bounding box center [1464, 310] width 16 height 16
click at [1436, 326] on button "EN" at bounding box center [1466, 340] width 92 height 31
click at [1457, 350] on img at bounding box center [1464, 357] width 16 height 16
click at [1439, 372] on button "EN" at bounding box center [1466, 387] width 92 height 31
click at [1457, 398] on img at bounding box center [1464, 405] width 16 height 16
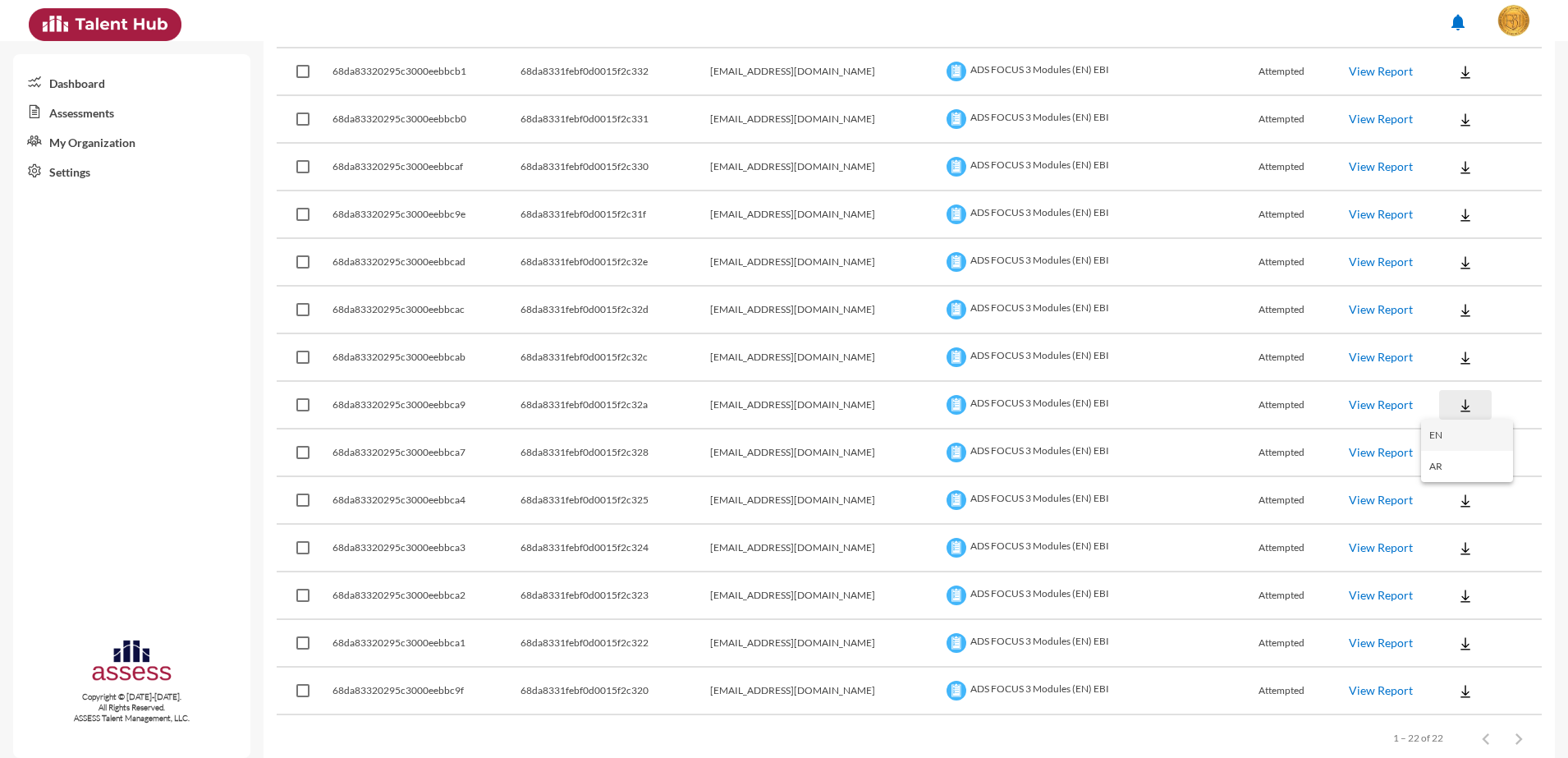
click at [1448, 425] on button "EN" at bounding box center [1466, 435] width 92 height 31
click at [1452, 442] on button at bounding box center [1465, 452] width 53 height 30
click at [1455, 475] on button "EN" at bounding box center [1466, 482] width 92 height 31
click at [1458, 502] on button at bounding box center [1465, 500] width 53 height 30
click at [1459, 537] on button "EN" at bounding box center [1466, 530] width 92 height 31
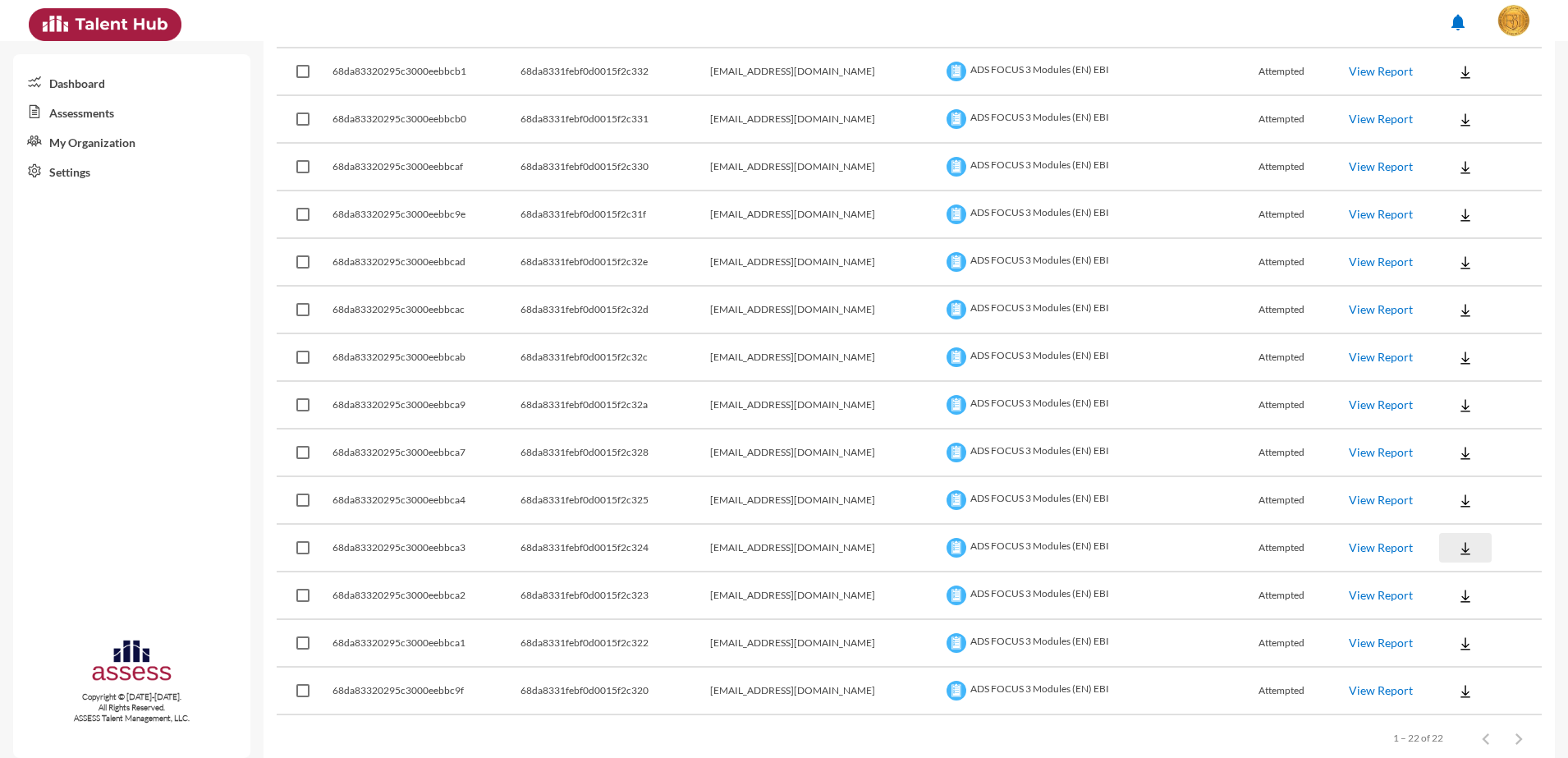
click at [1459, 551] on button at bounding box center [1465, 547] width 53 height 30
click at [1453, 583] on button "EN" at bounding box center [1466, 578] width 92 height 31
click at [1457, 590] on img at bounding box center [1464, 596] width 16 height 16
click at [1454, 622] on button "EN" at bounding box center [1466, 626] width 92 height 31
click at [1457, 640] on img at bounding box center [1464, 643] width 16 height 16
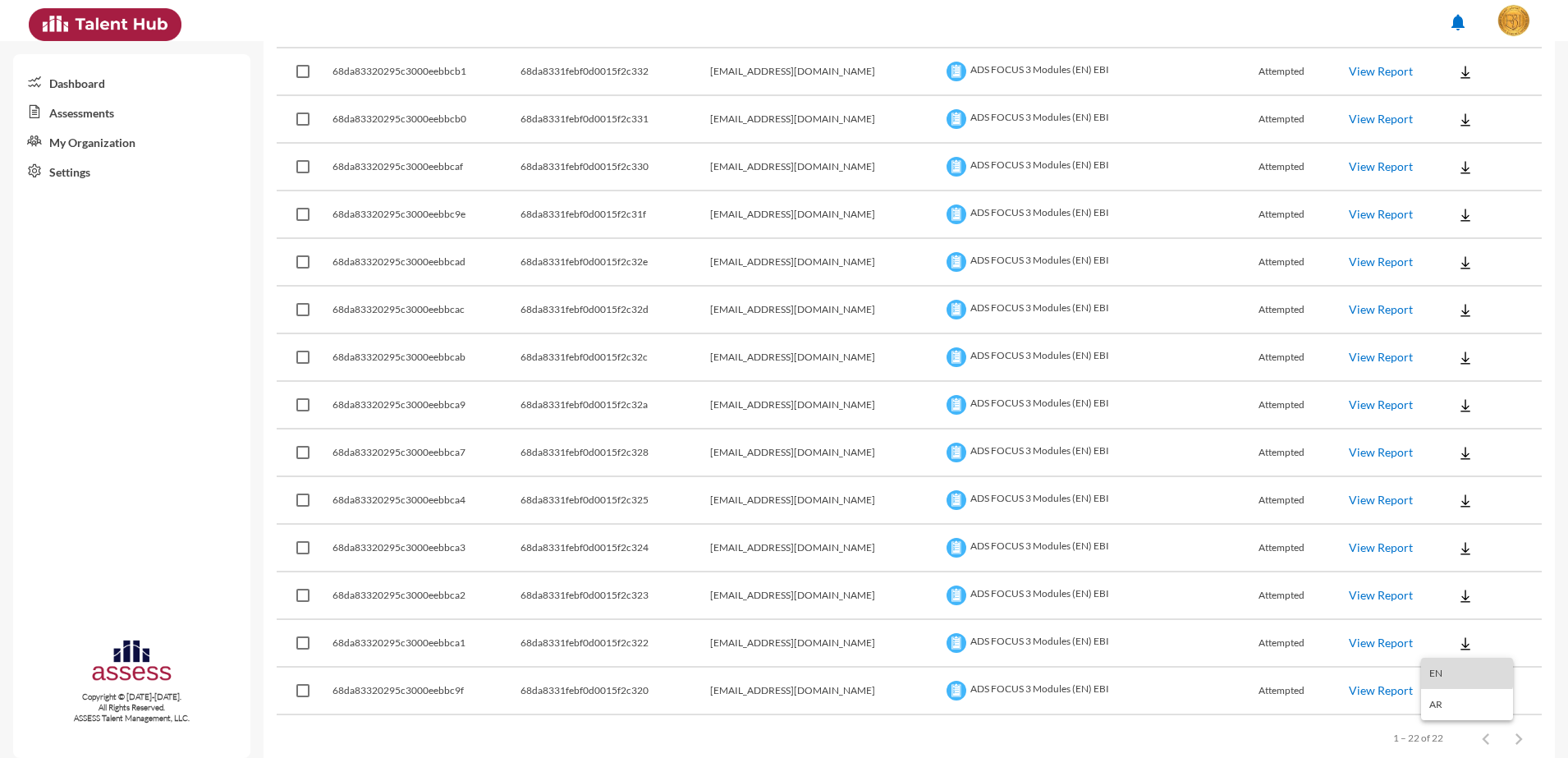
click at [1444, 668] on button "EN" at bounding box center [1466, 673] width 92 height 31
click at [1457, 692] on img at bounding box center [1464, 691] width 16 height 16
click at [1449, 635] on button "EN" at bounding box center [1466, 629] width 92 height 31
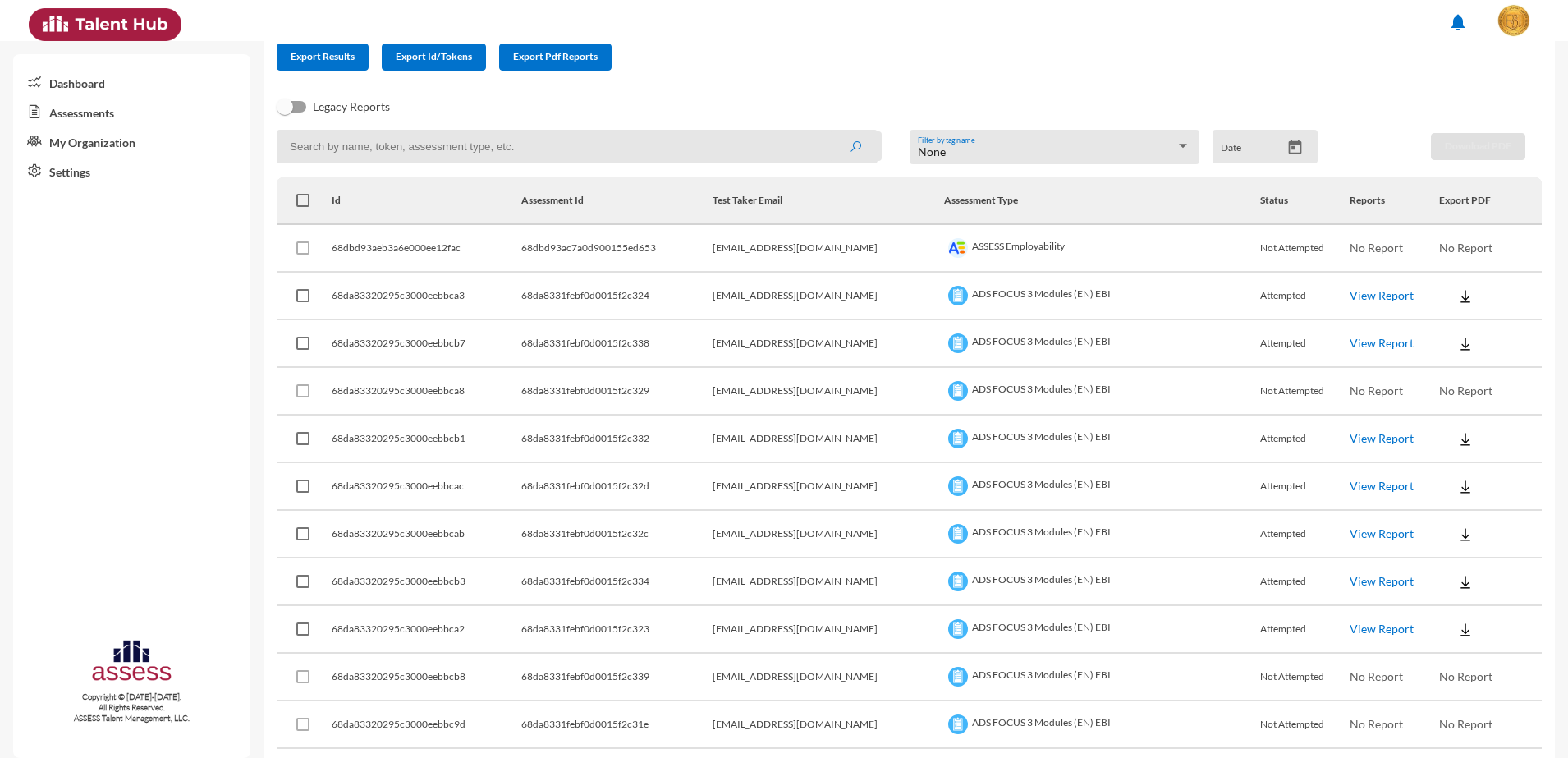
scroll to position [103, 0]
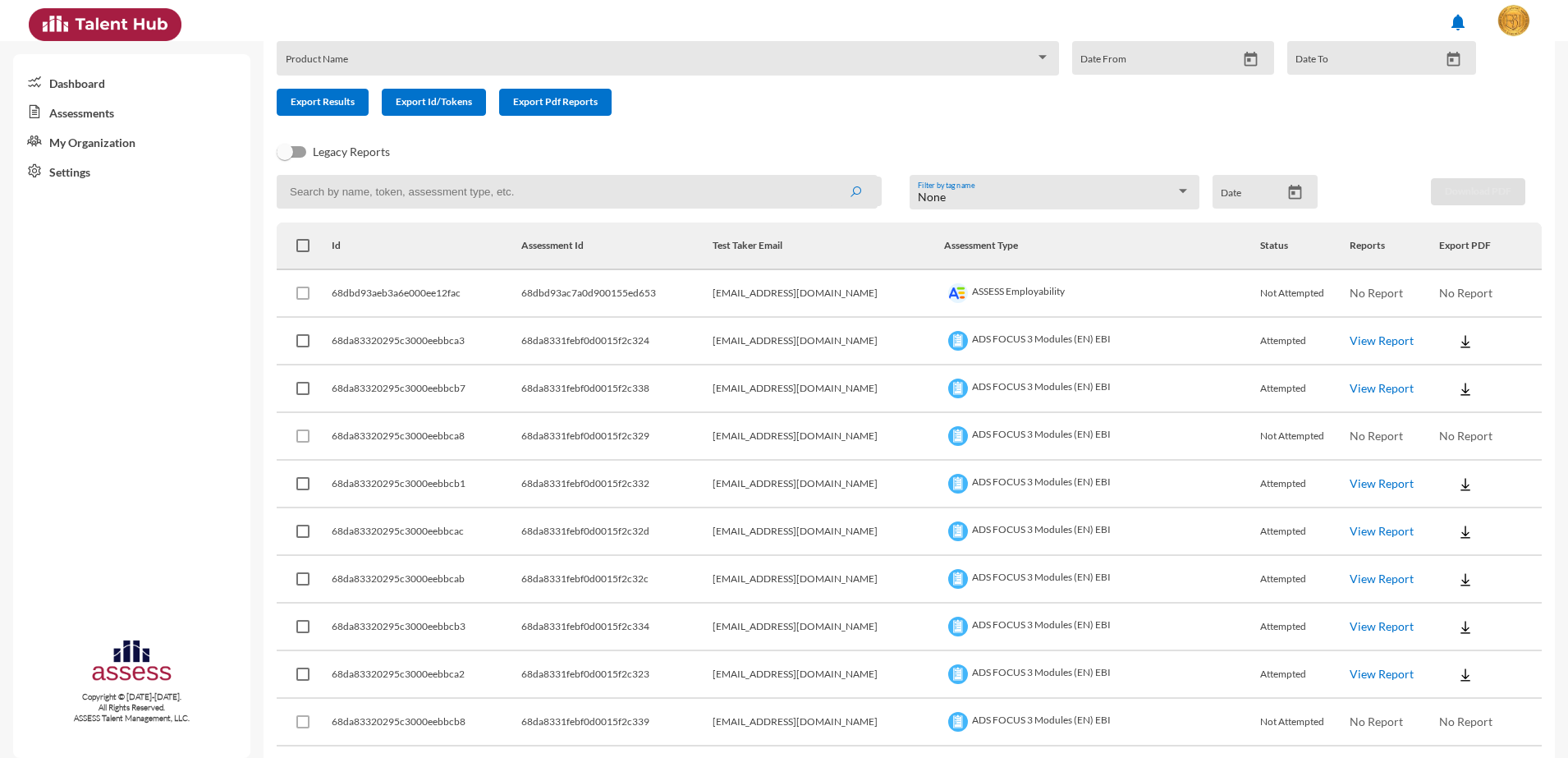
click at [585, 63] on span at bounding box center [661, 64] width 750 height 13
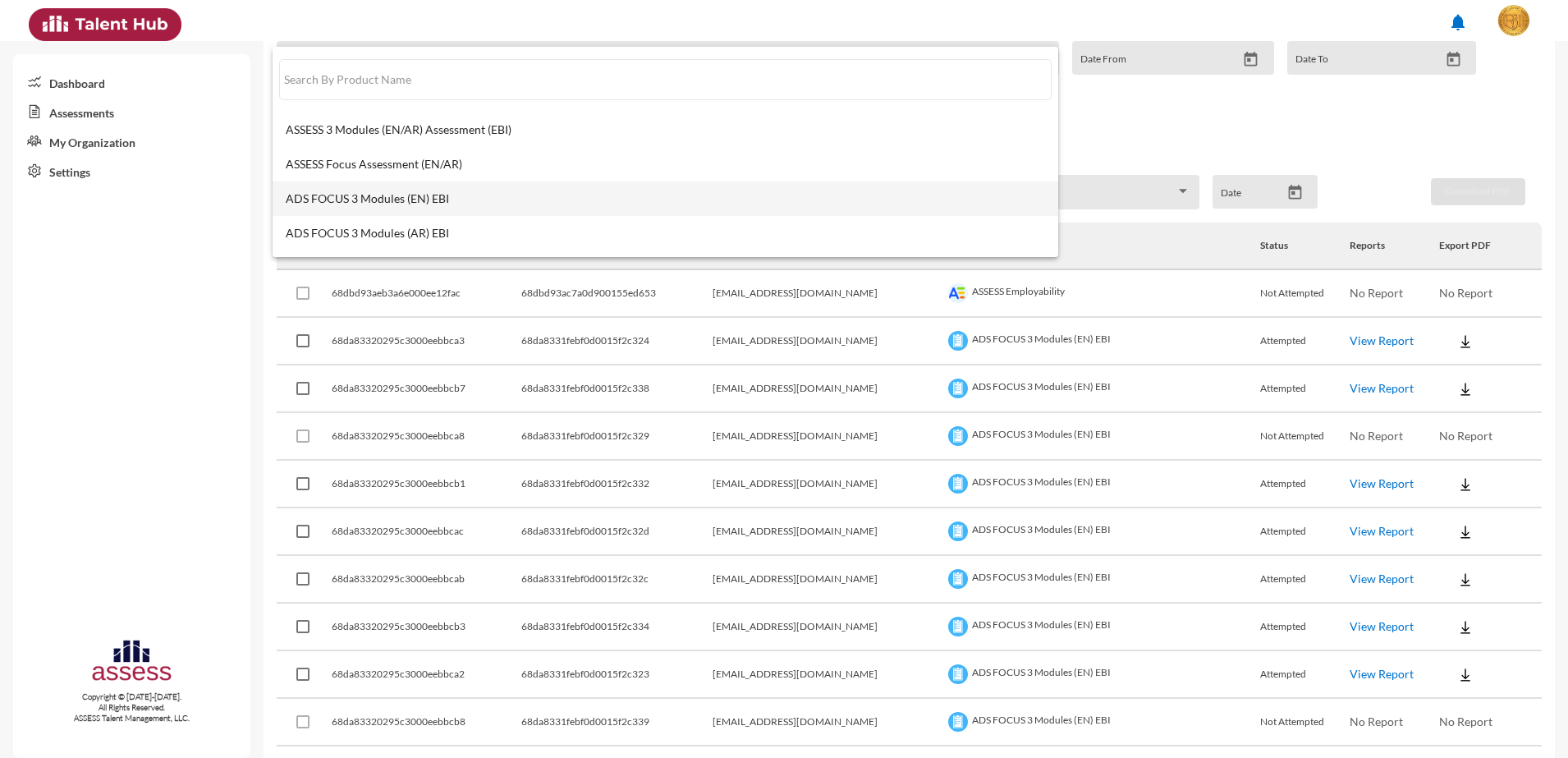
click at [603, 188] on mat-option "ADS FOCUS 3 Modules (EN) EBI" at bounding box center [665, 199] width 786 height 35
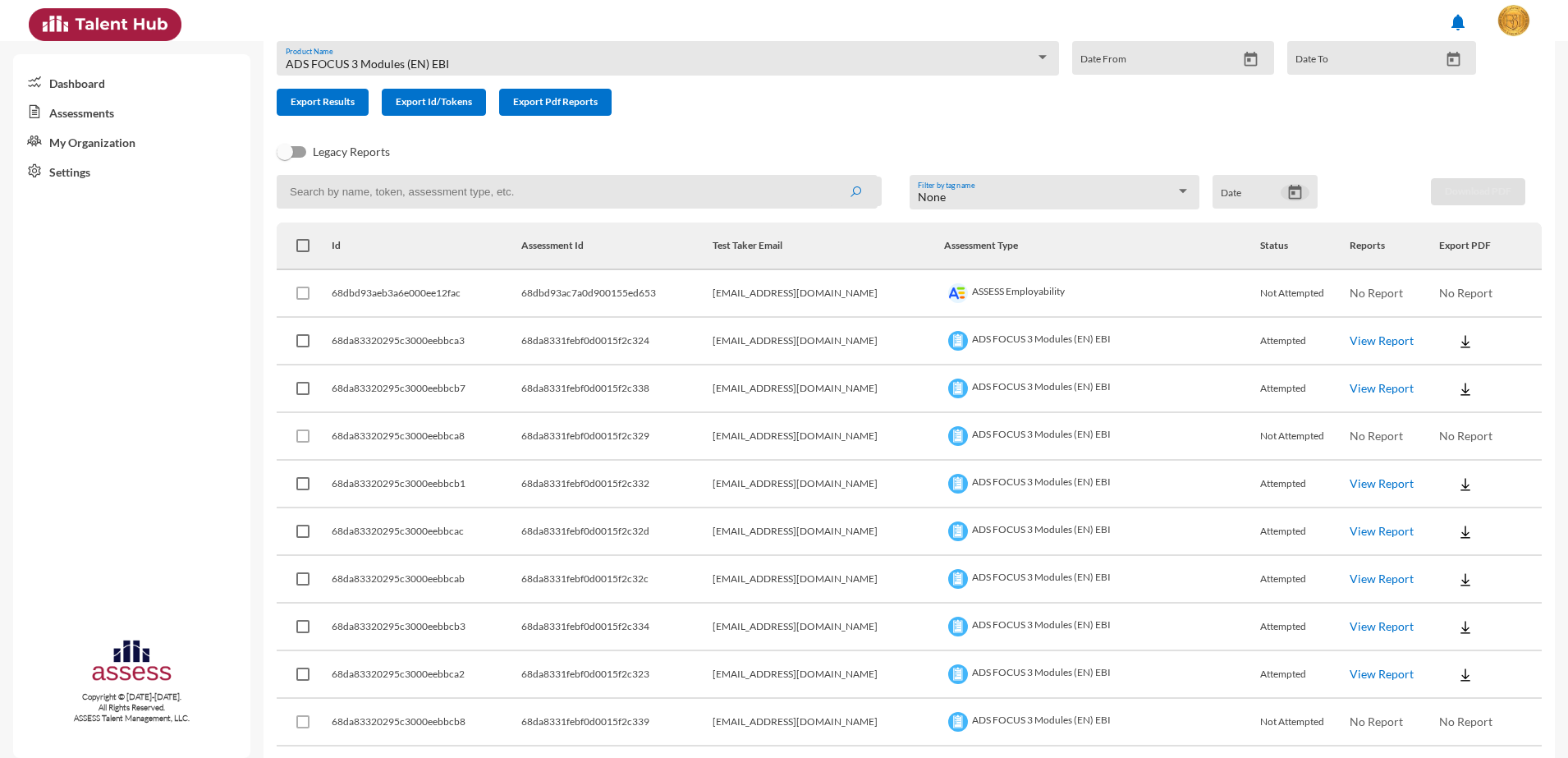
click at [1288, 194] on icon "Open calendar" at bounding box center [1294, 192] width 13 height 14
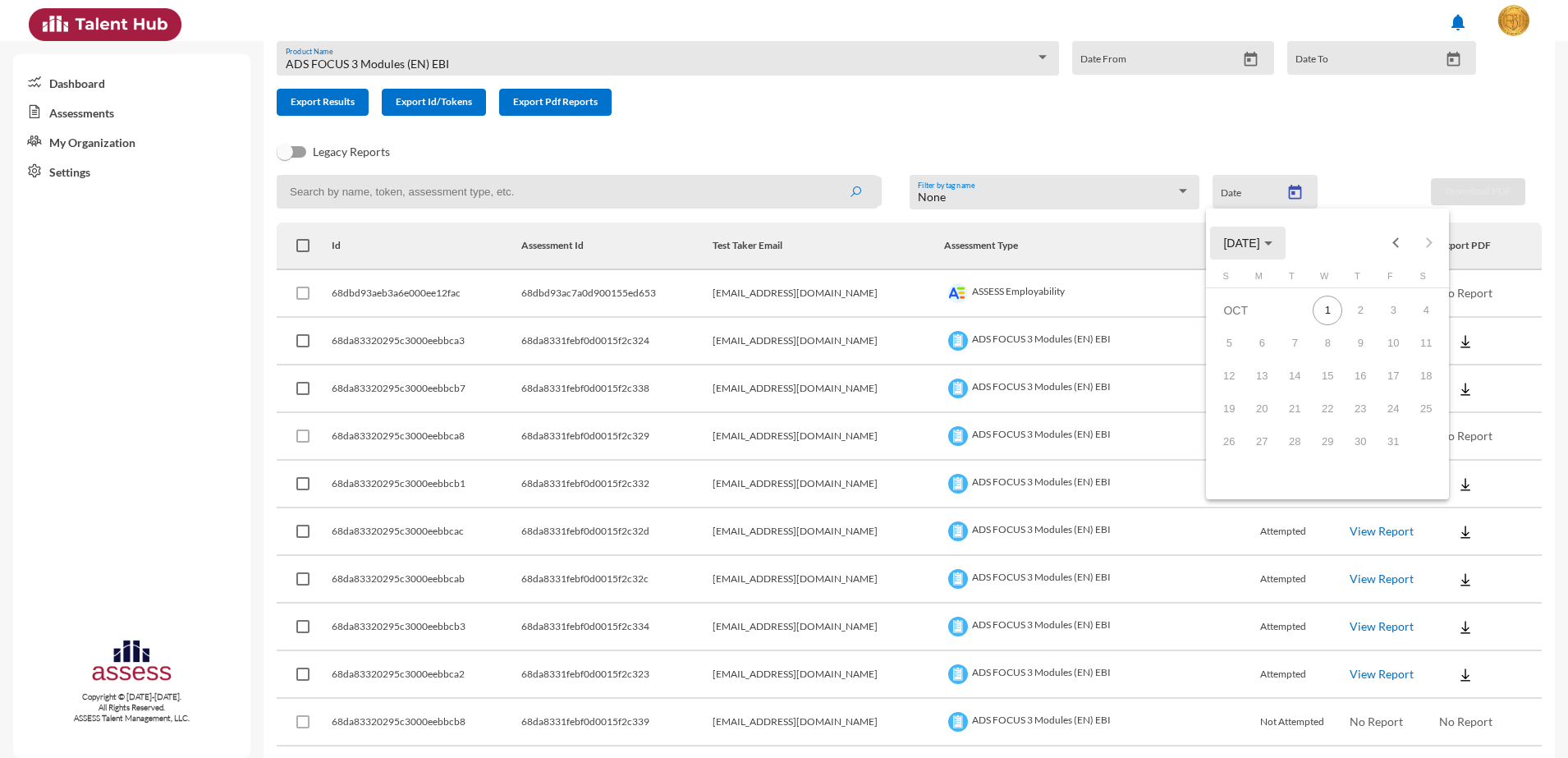
drag, startPoint x: 1237, startPoint y: 236, endPoint x: 1241, endPoint y: 253, distance: 17.5
click at [1238, 237] on span "[DATE]" at bounding box center [1240, 243] width 36 height 13
click at [1402, 241] on button "Previous 20 years" at bounding box center [1395, 243] width 33 height 33
click at [1430, 241] on button "Next 20 years" at bounding box center [1428, 243] width 33 height 33
click at [1328, 260] on mat-calendar "2002 – 2025 2002 2003 2004 2005 2006 2007 2008 2009 2010 2011 2012 2013 2014 20…" at bounding box center [1327, 354] width 243 height 290
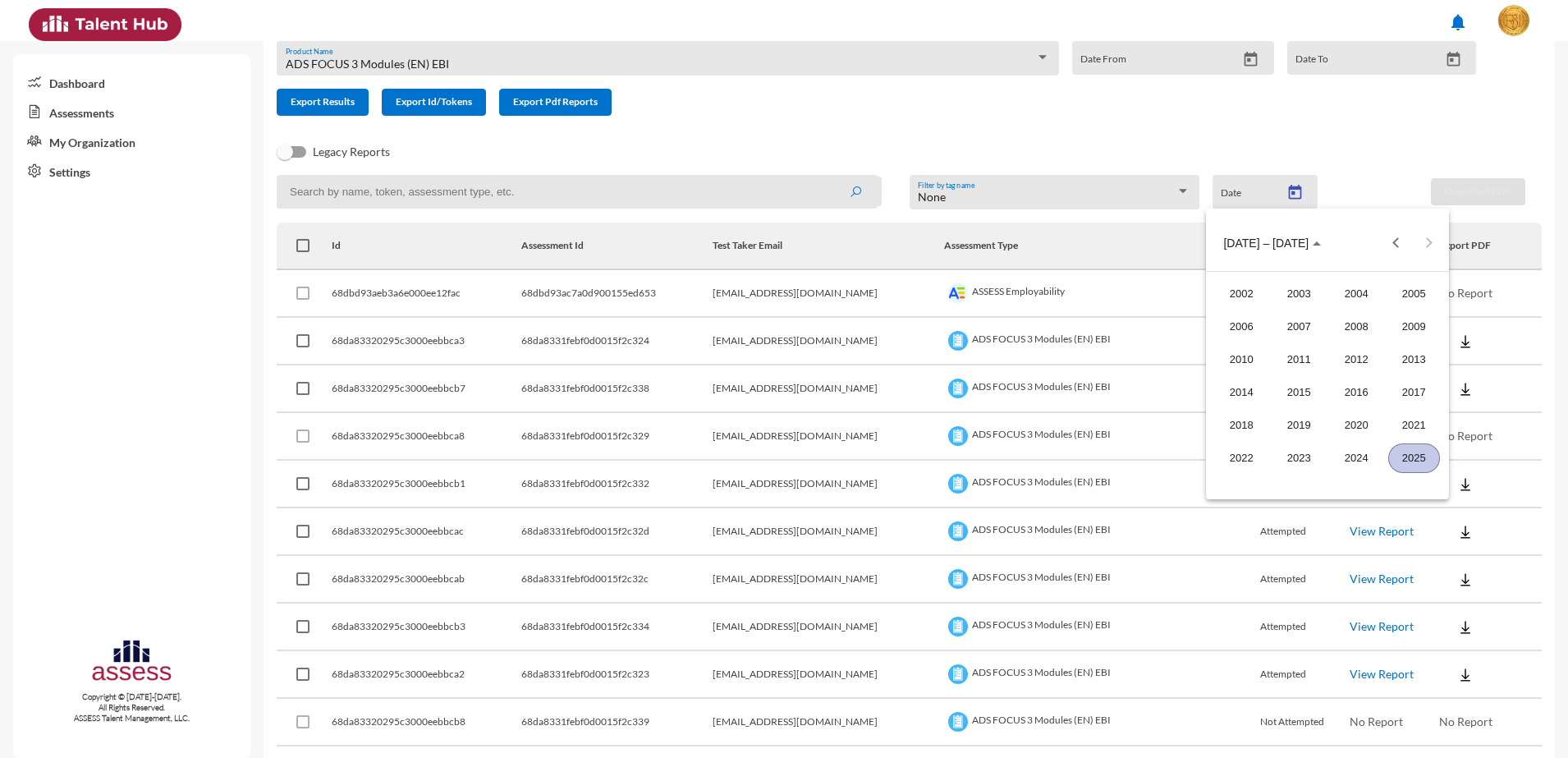
click at [1397, 464] on div "2025" at bounding box center [1414, 458] width 52 height 30
click at [1246, 378] on div "SEP" at bounding box center [1241, 392] width 52 height 30
click at [1290, 468] on div "30" at bounding box center [1294, 474] width 30 height 30
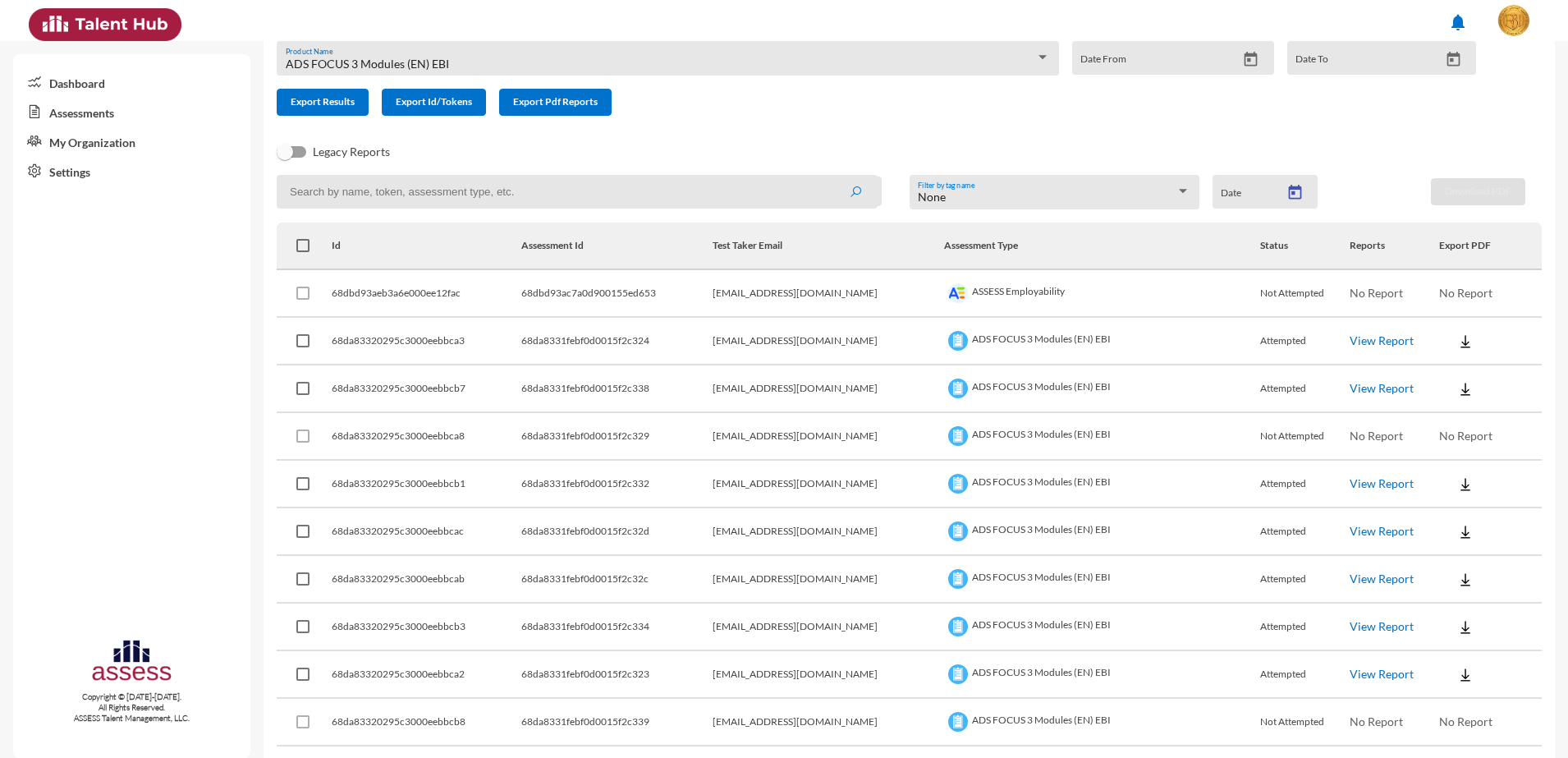
type input "[DATE]"
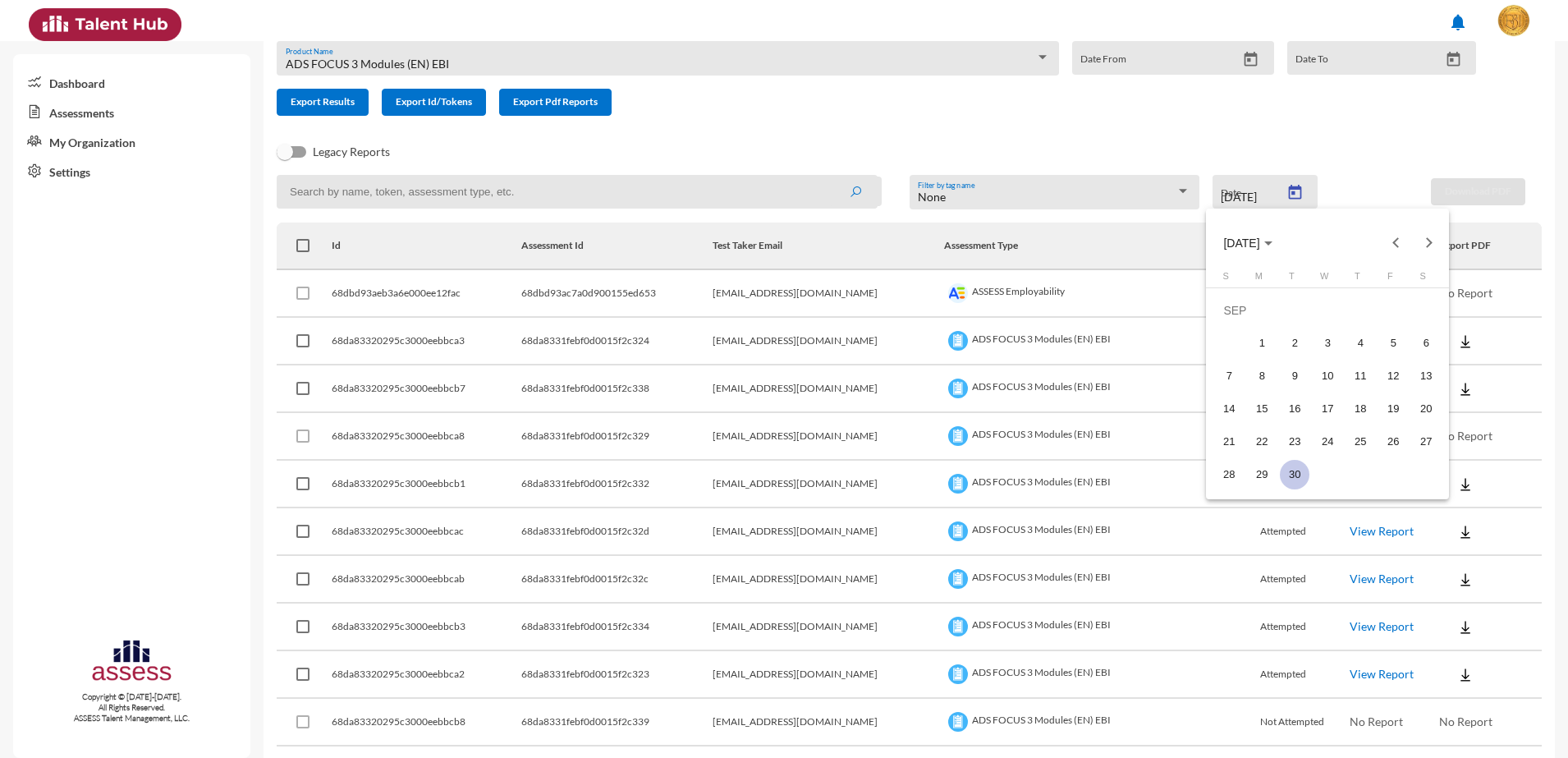
scroll to position [0, 0]
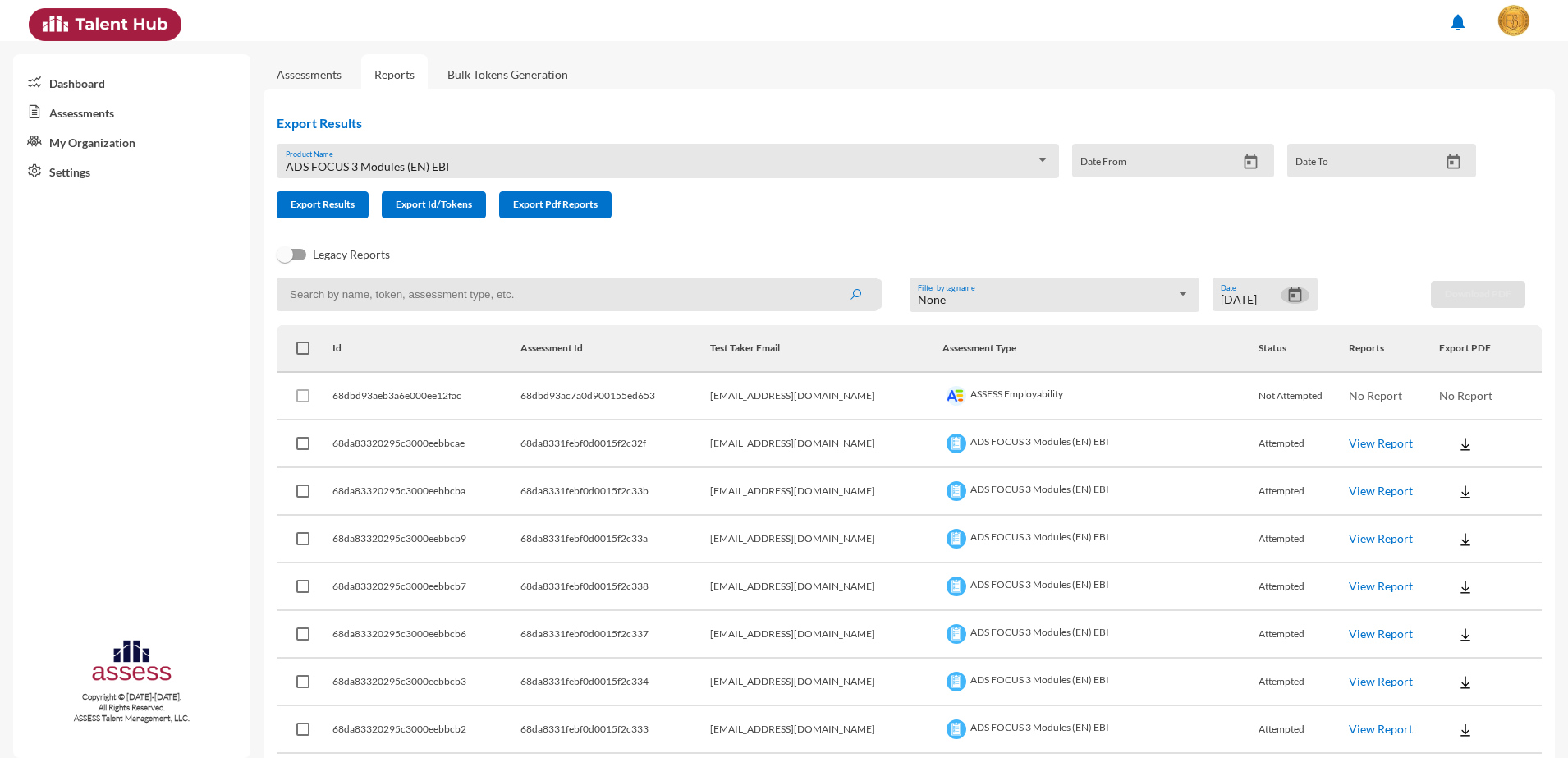
click at [1451, 424] on td at bounding box center [1490, 444] width 103 height 48
click at [1449, 426] on td at bounding box center [1490, 444] width 103 height 48
drag, startPoint x: 1449, startPoint y: 426, endPoint x: 1449, endPoint y: 455, distance: 29.0
click at [1449, 455] on button at bounding box center [1465, 443] width 53 height 30
click at [1448, 472] on button "EN" at bounding box center [1466, 474] width 92 height 31
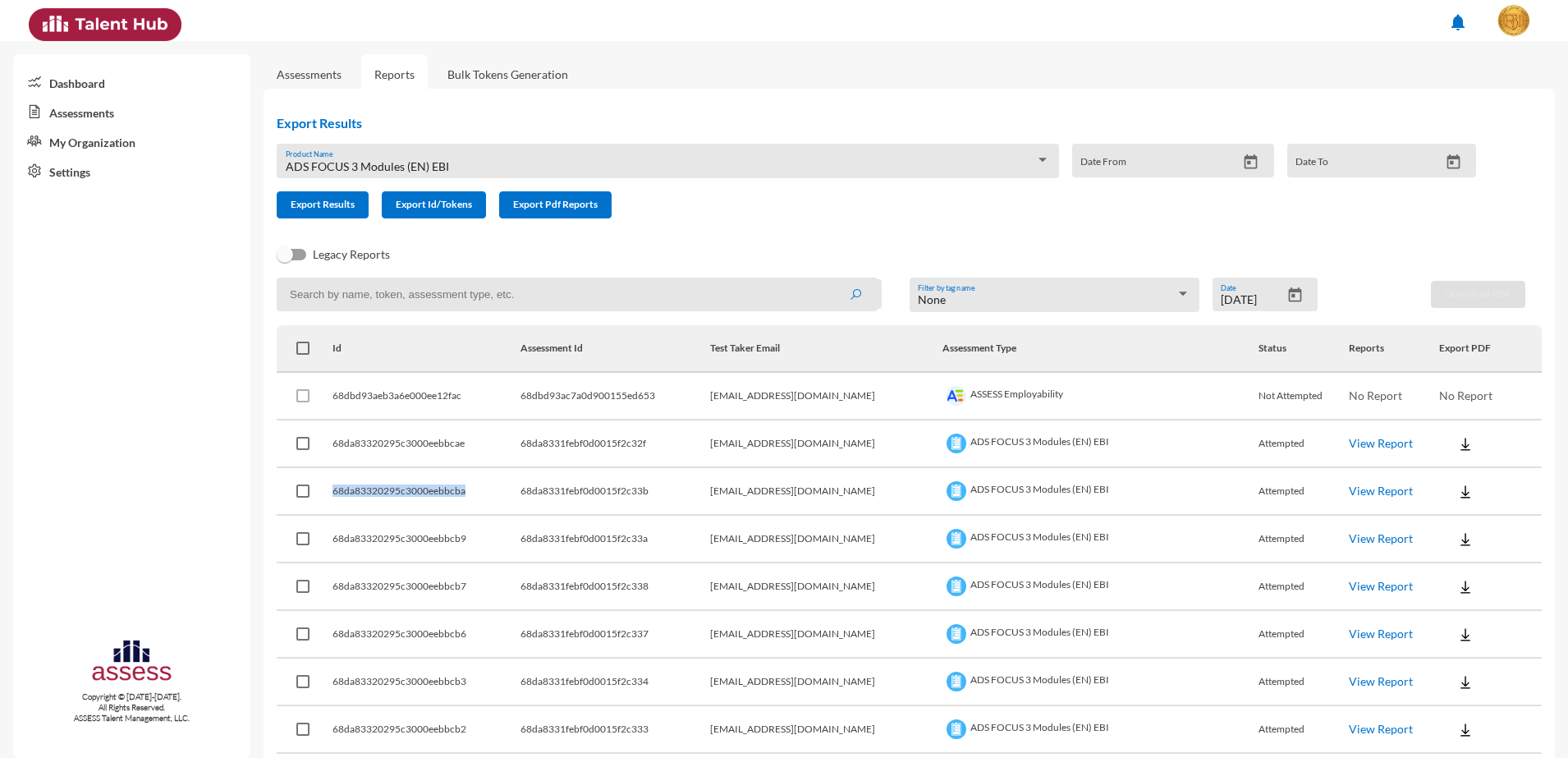
click at [1445, 481] on button at bounding box center [1465, 491] width 53 height 30
click at [1436, 514] on button "EN" at bounding box center [1466, 521] width 92 height 31
click at [1457, 533] on img at bounding box center [1464, 539] width 16 height 16
click at [1448, 559] on button "EN" at bounding box center [1466, 569] width 92 height 31
click at [1457, 587] on img at bounding box center [1464, 587] width 16 height 16
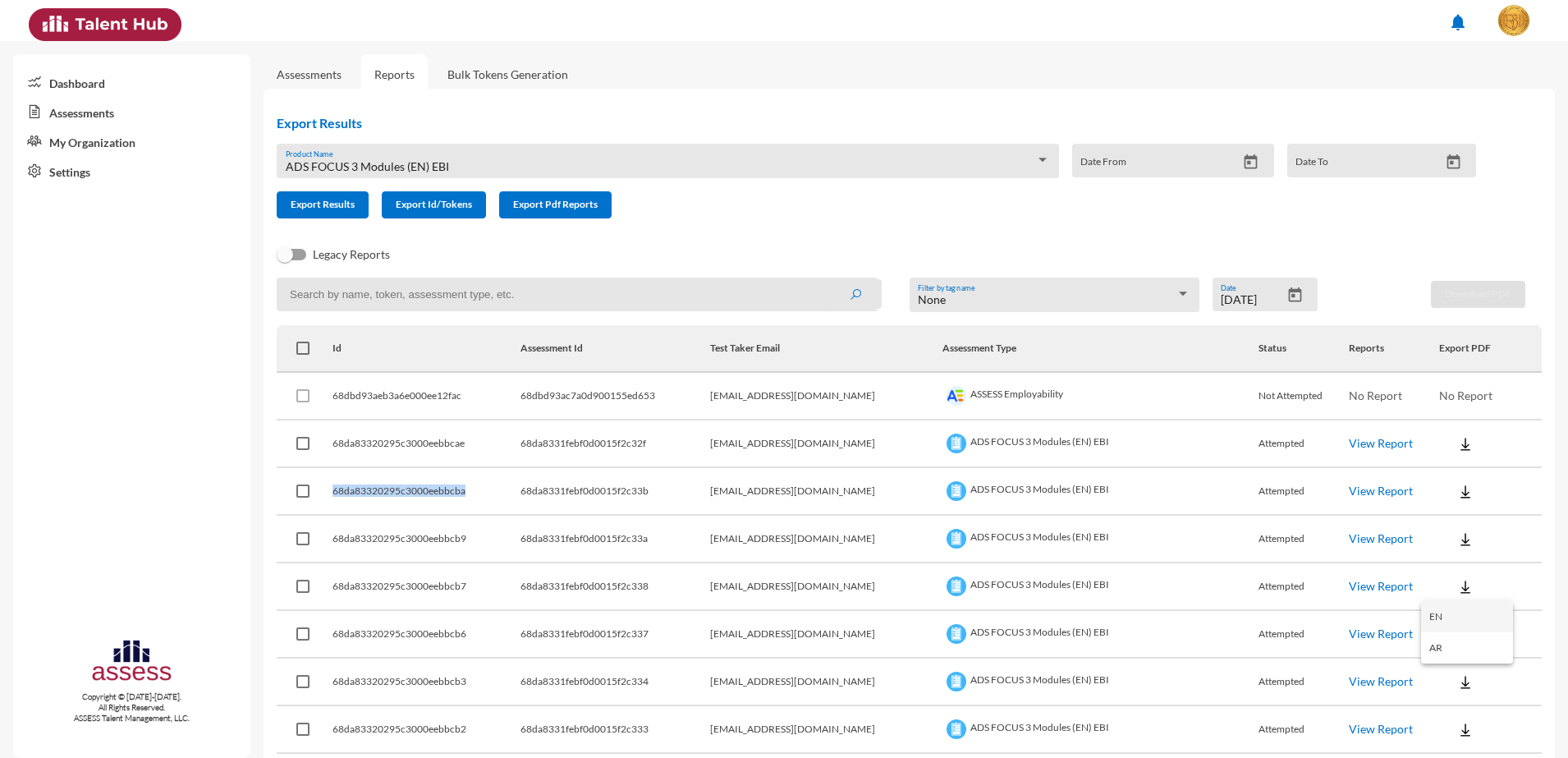
click at [1442, 608] on button "EN" at bounding box center [1466, 616] width 92 height 31
click at [1455, 639] on button at bounding box center [1465, 633] width 53 height 30
click at [1447, 661] on button "EN" at bounding box center [1466, 664] width 92 height 31
click at [1452, 671] on button at bounding box center [1465, 681] width 53 height 30
click at [1442, 618] on button "EN" at bounding box center [1466, 620] width 92 height 31
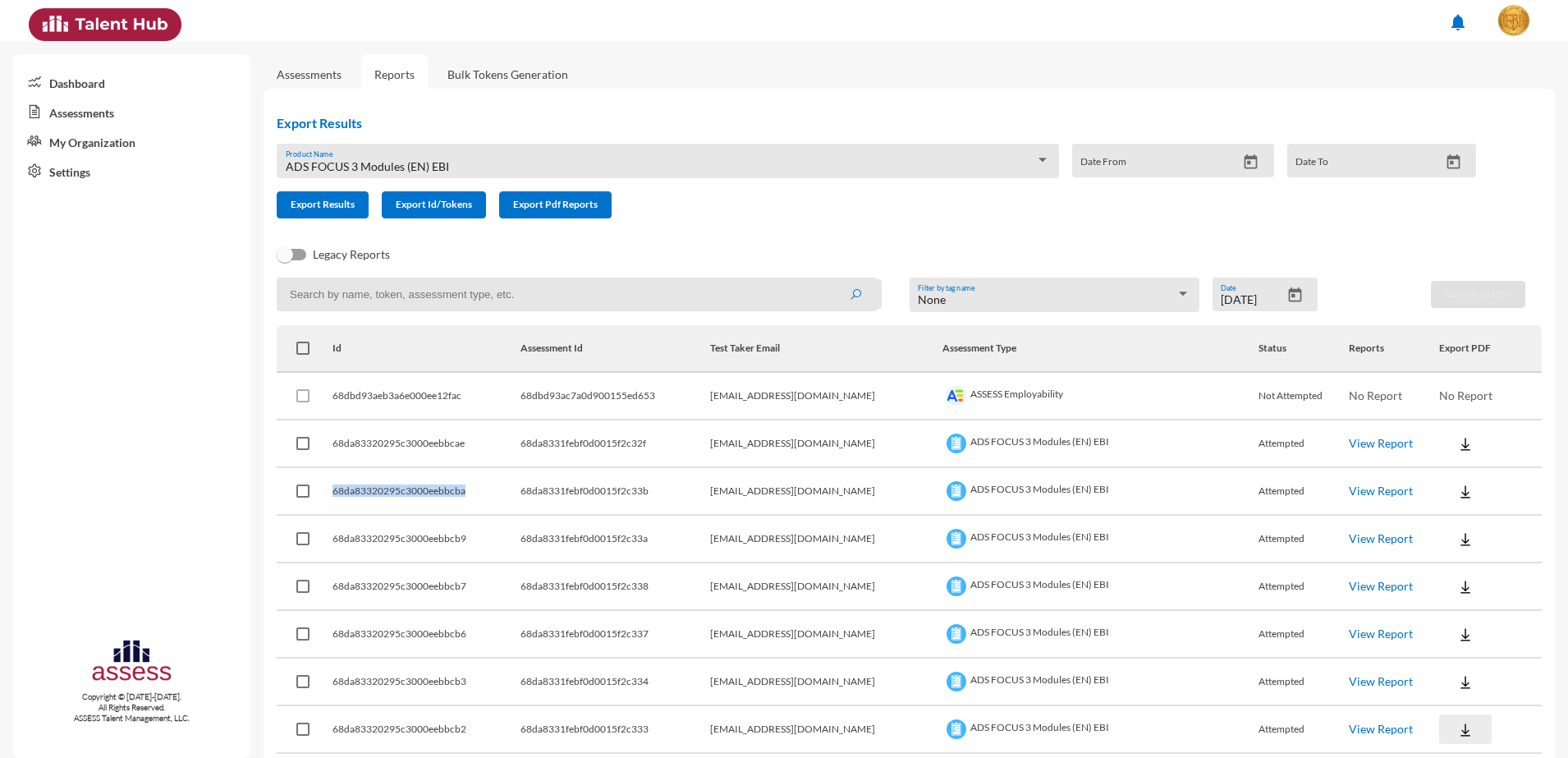
click at [1457, 733] on img at bounding box center [1464, 729] width 16 height 16
click at [1449, 669] on button "EN" at bounding box center [1466, 667] width 92 height 31
click at [159, 471] on div "Dashboard Assessments My Organization Settings Copyright © 2015-2024. All Right…" at bounding box center [132, 406] width 238 height 704
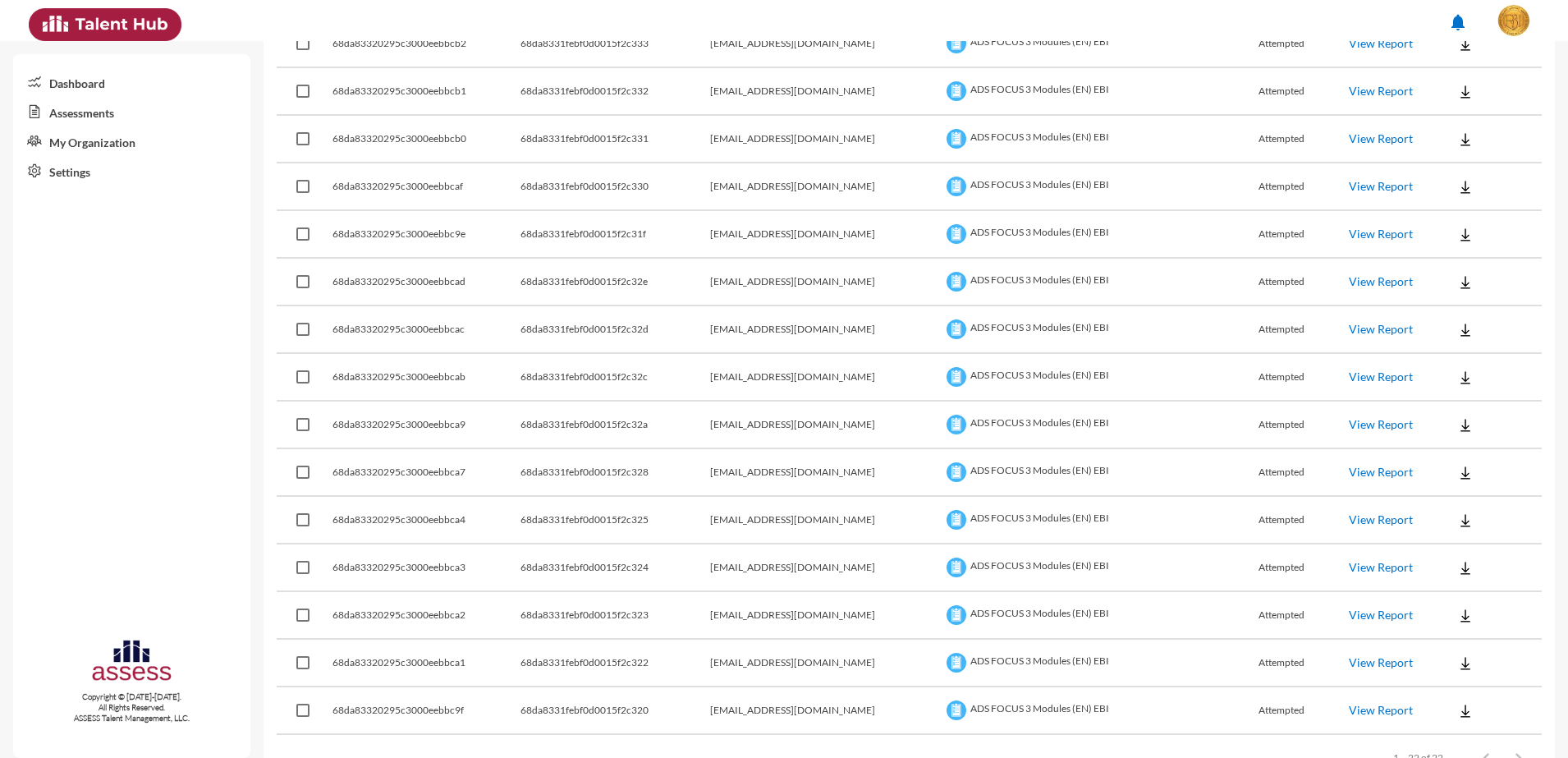
scroll to position [718, 0]
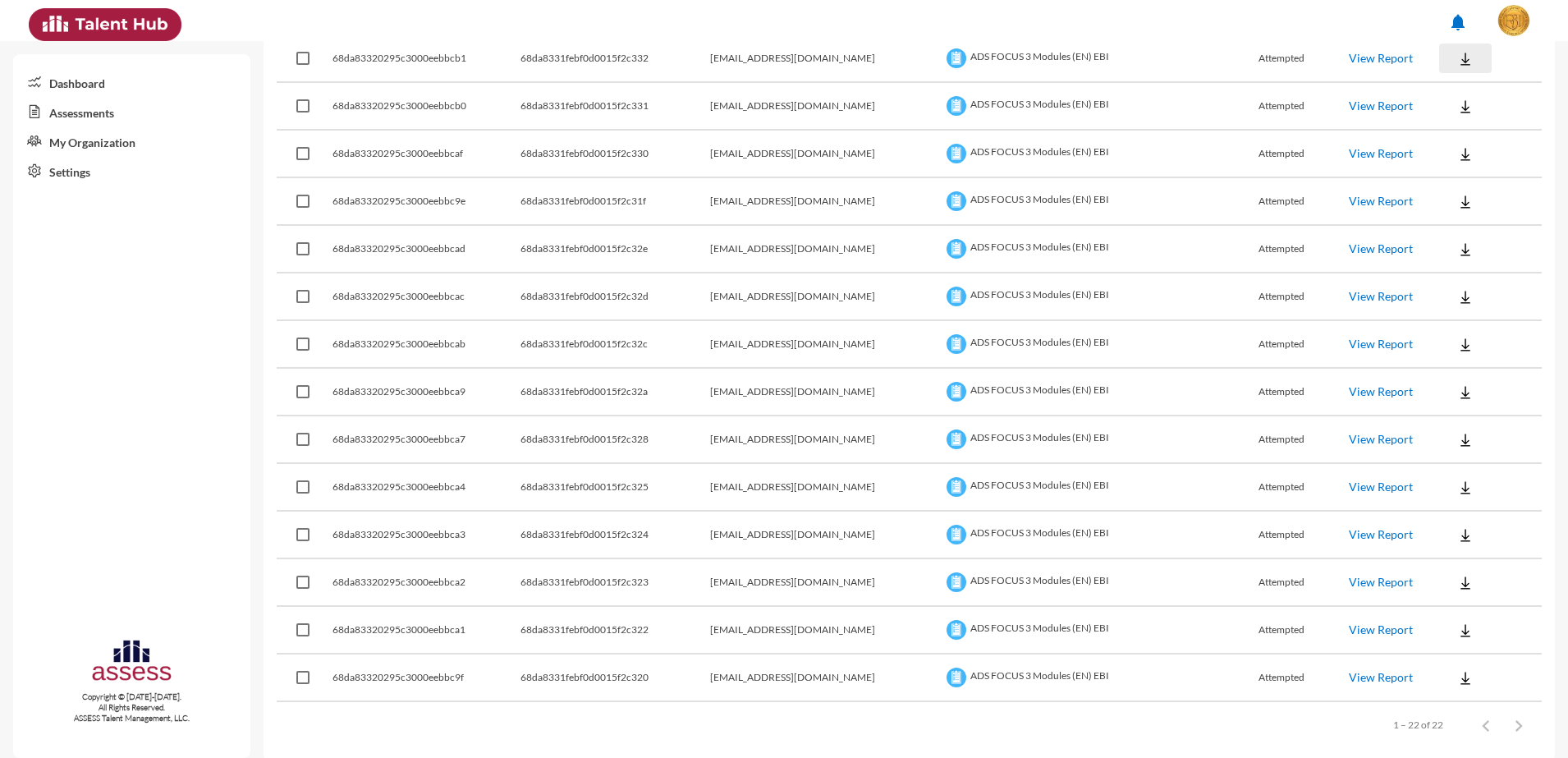
click at [1457, 59] on img at bounding box center [1464, 59] width 16 height 16
click at [1439, 86] on button "EN" at bounding box center [1466, 88] width 92 height 31
click at [1457, 99] on img at bounding box center [1464, 106] width 16 height 16
click at [1443, 125] on button "EN" at bounding box center [1466, 136] width 92 height 31
click at [1442, 139] on button at bounding box center [1465, 153] width 53 height 30
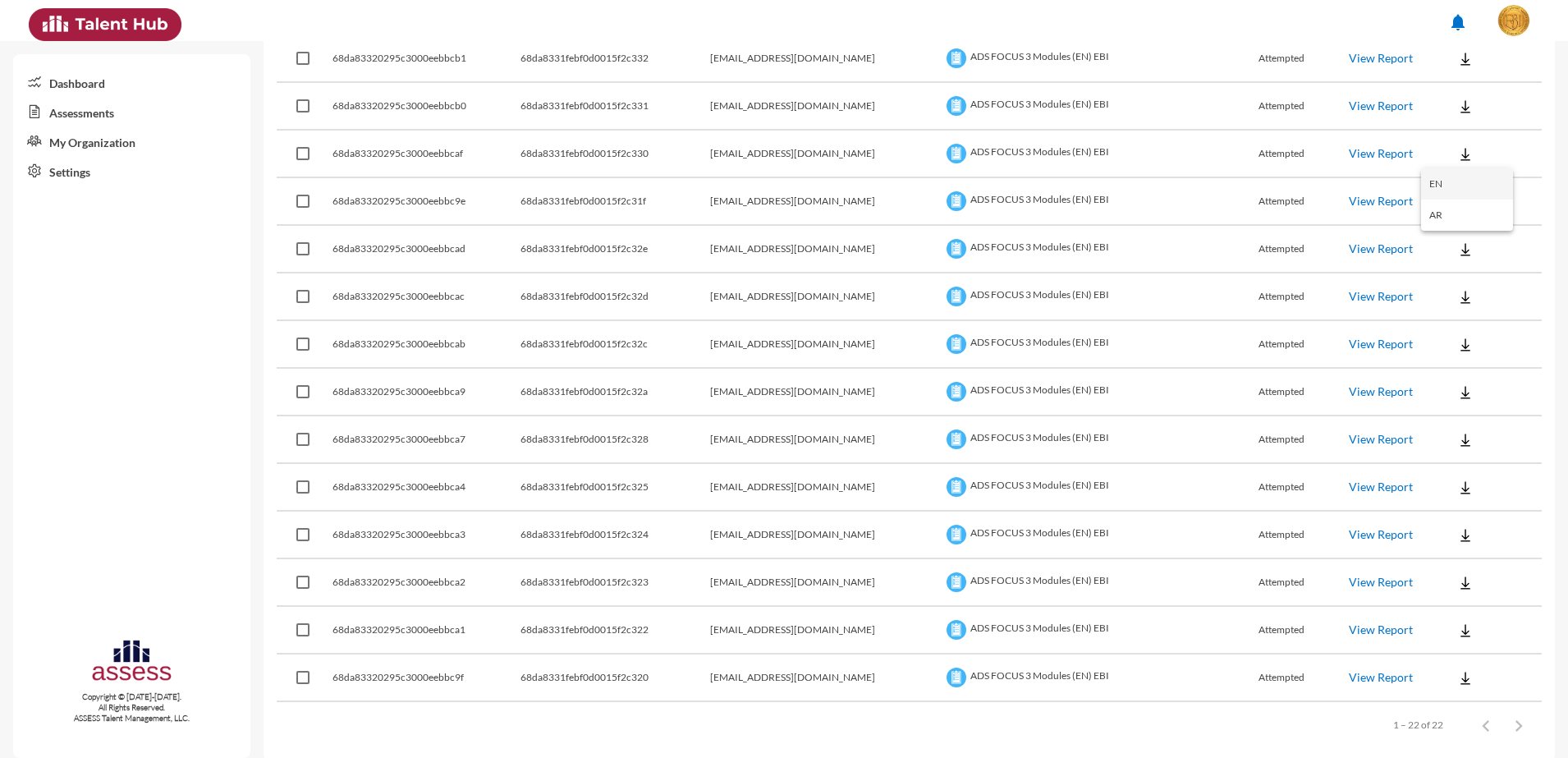
click at [1442, 179] on button "EN" at bounding box center [1466, 183] width 92 height 31
click at [1457, 199] on img at bounding box center [1464, 201] width 16 height 16
click at [1431, 235] on button "EN" at bounding box center [1466, 231] width 92 height 31
click at [1439, 239] on button at bounding box center [1465, 249] width 53 height 30
click at [1438, 272] on button "EN" at bounding box center [1466, 278] width 92 height 31
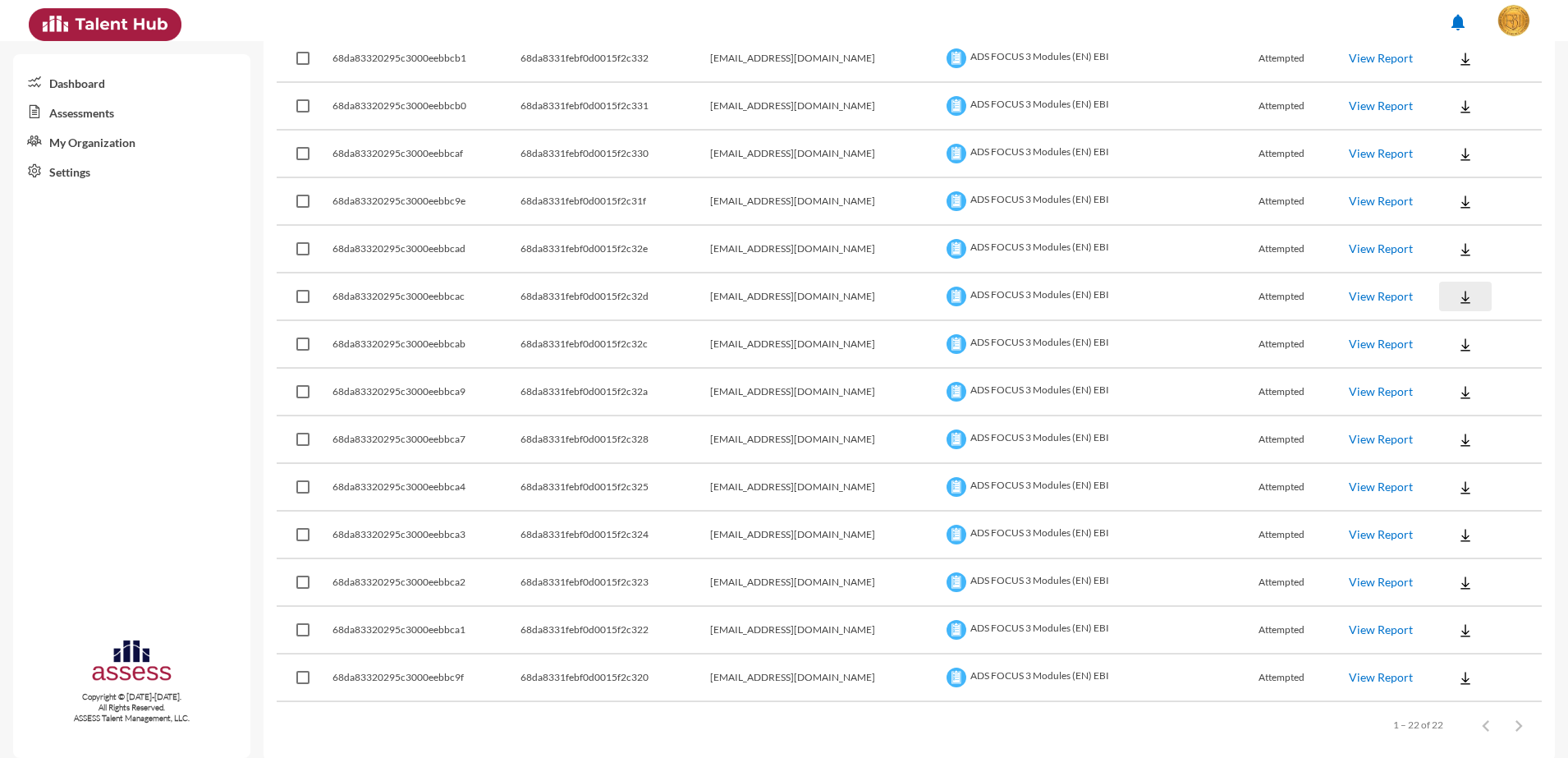
click at [1457, 292] on img at bounding box center [1464, 296] width 16 height 16
click at [1469, 328] on button "EN" at bounding box center [1466, 327] width 92 height 31
click at [1457, 345] on img at bounding box center [1464, 345] width 16 height 16
click at [1440, 366] on button "EN" at bounding box center [1466, 374] width 92 height 31
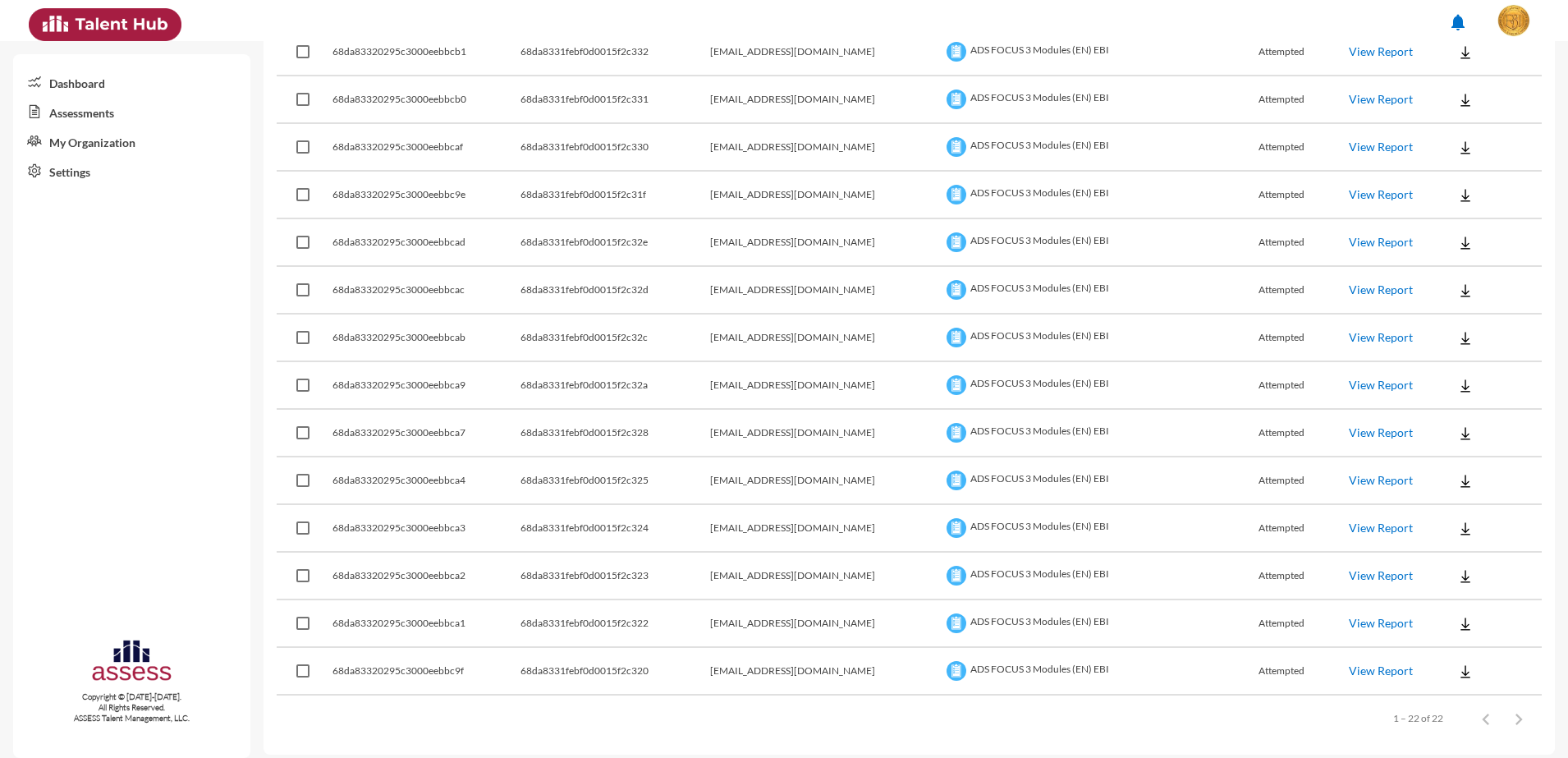
scroll to position [735, 0]
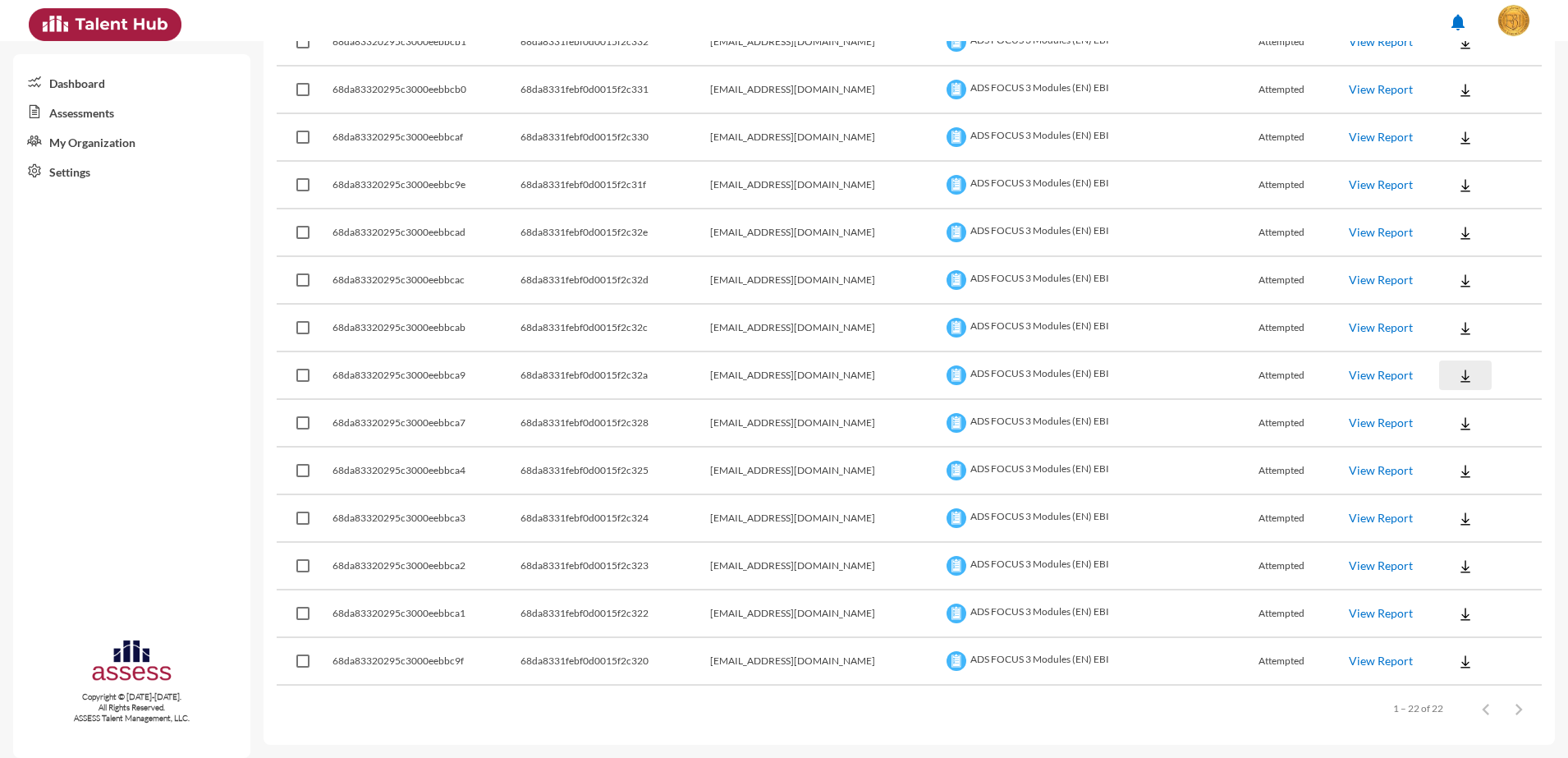
click at [1457, 368] on img at bounding box center [1464, 375] width 16 height 16
click at [1440, 396] on button "EN" at bounding box center [1466, 405] width 92 height 31
click at [1441, 409] on button at bounding box center [1465, 423] width 53 height 30
click at [1441, 436] on div at bounding box center [784, 379] width 1568 height 758
click at [1439, 448] on td at bounding box center [1490, 471] width 103 height 48
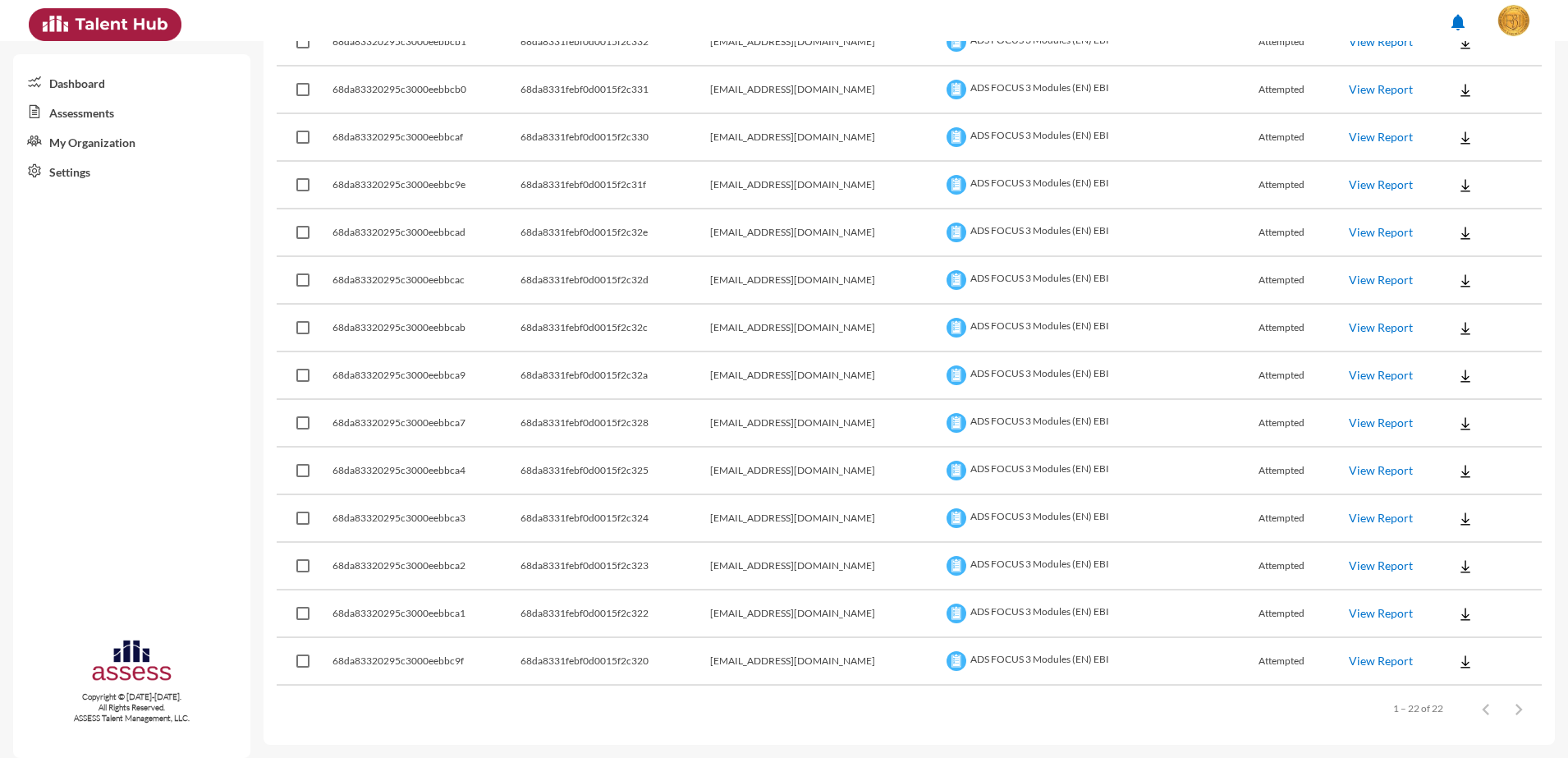
click at [1457, 418] on img at bounding box center [1464, 423] width 16 height 16
click at [1438, 446] on button "EN" at bounding box center [1466, 453] width 92 height 31
click at [1457, 471] on img at bounding box center [1464, 471] width 16 height 16
click at [1431, 497] on button "EN" at bounding box center [1466, 501] width 92 height 31
click at [1439, 514] on button at bounding box center [1465, 518] width 53 height 30
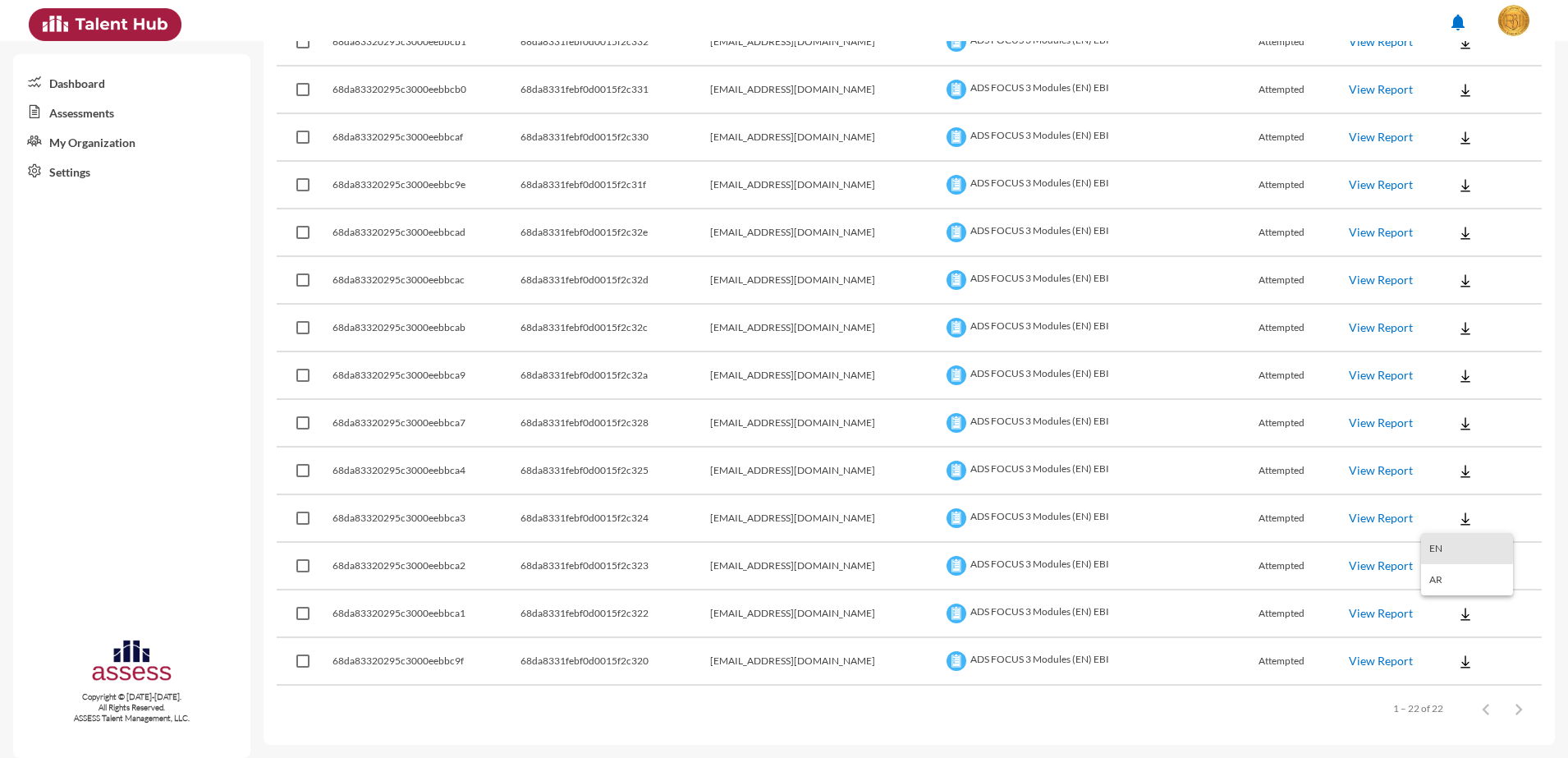
click at [1436, 537] on button "EN" at bounding box center [1466, 548] width 92 height 31
click at [1457, 559] on img at bounding box center [1464, 566] width 16 height 16
click at [1442, 590] on button "EN" at bounding box center [1466, 596] width 92 height 31
click at [1457, 615] on img at bounding box center [1464, 614] width 16 height 16
click at [1441, 635] on button "EN" at bounding box center [1466, 643] width 92 height 31
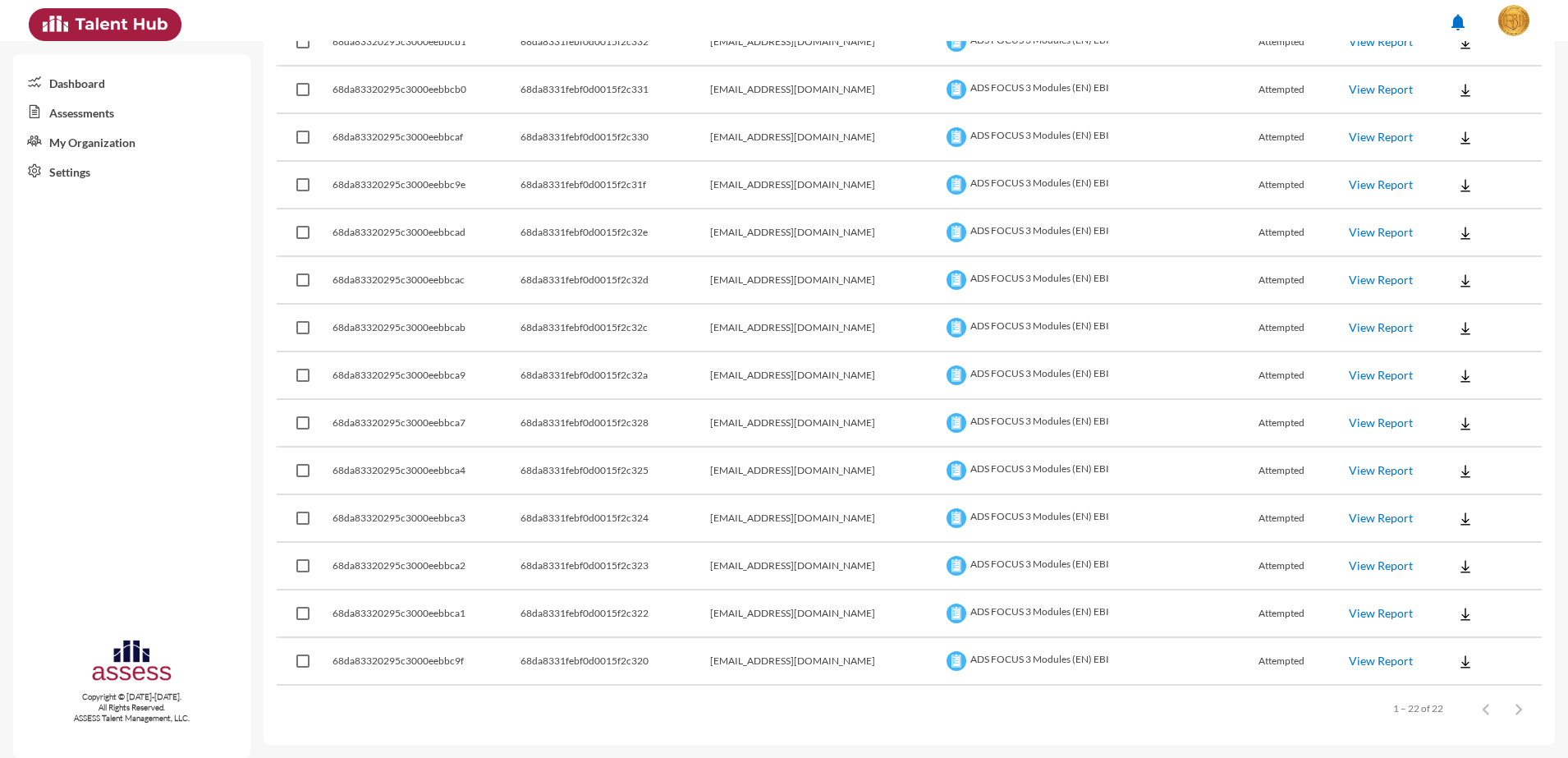
click at [1445, 651] on button at bounding box center [1465, 660] width 53 height 30
click at [1442, 691] on button "EN" at bounding box center [1466, 691] width 92 height 31
click at [1439, 615] on button at bounding box center [1465, 613] width 53 height 30
click at [1445, 637] on button "EN" at bounding box center [1466, 643] width 92 height 31
click at [1458, 655] on button at bounding box center [1465, 660] width 53 height 30
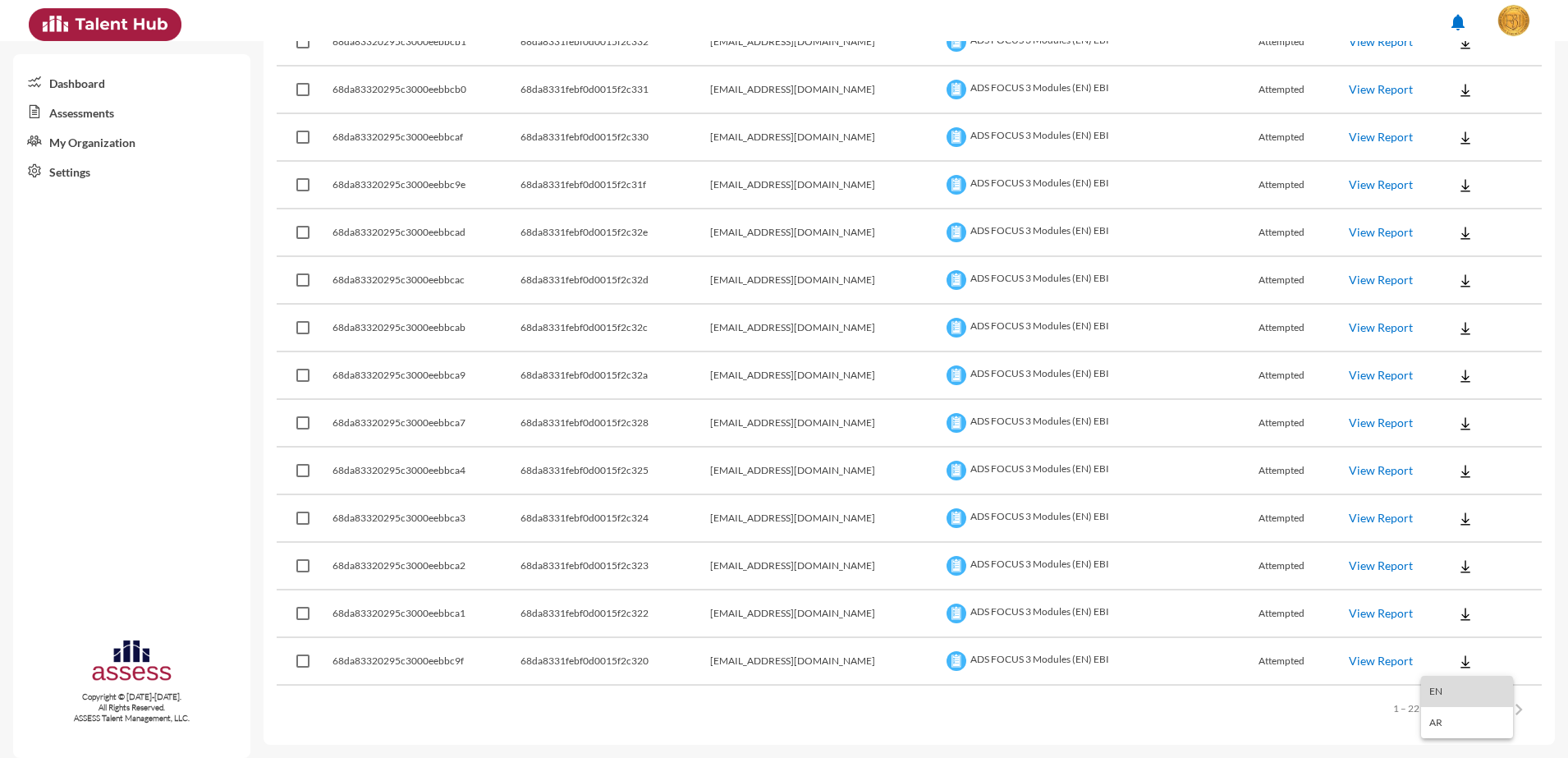
click at [1448, 692] on button "EN" at bounding box center [1466, 691] width 92 height 31
